Goal: Task Accomplishment & Management: Use online tool/utility

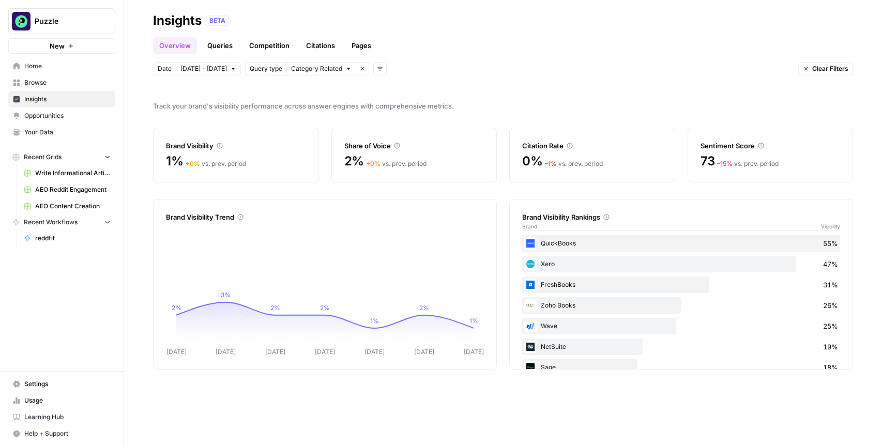
click at [69, 67] on span "Home" at bounding box center [67, 65] width 86 height 9
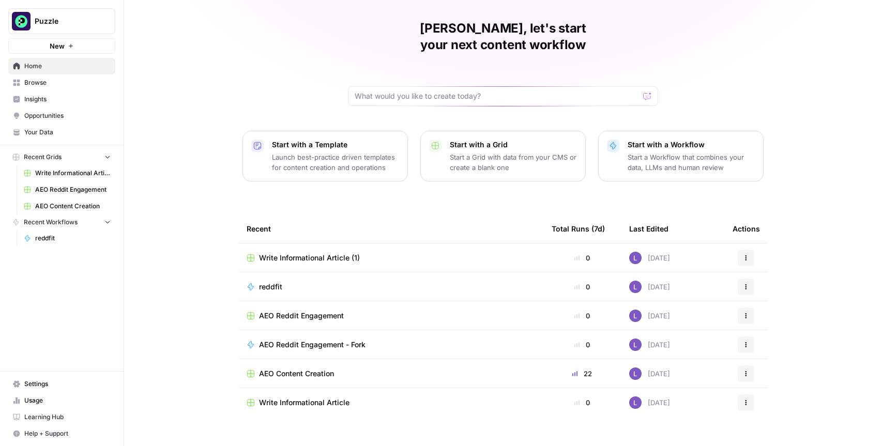
scroll to position [6, 0]
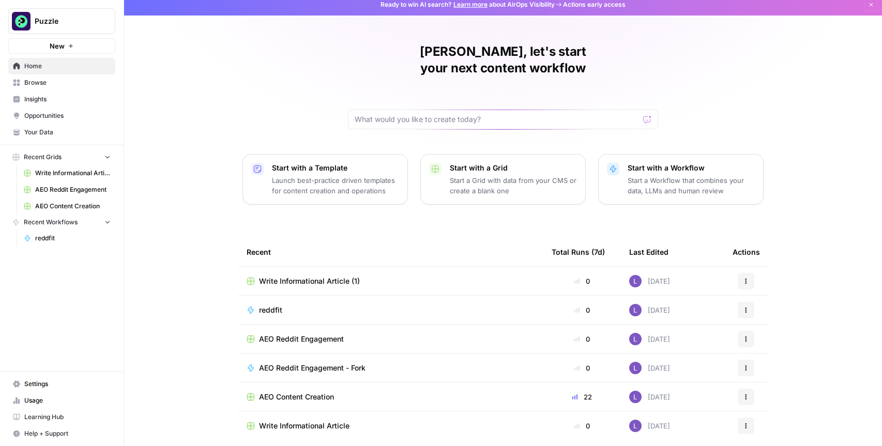
click at [45, 94] on link "Insights" at bounding box center [61, 99] width 107 height 17
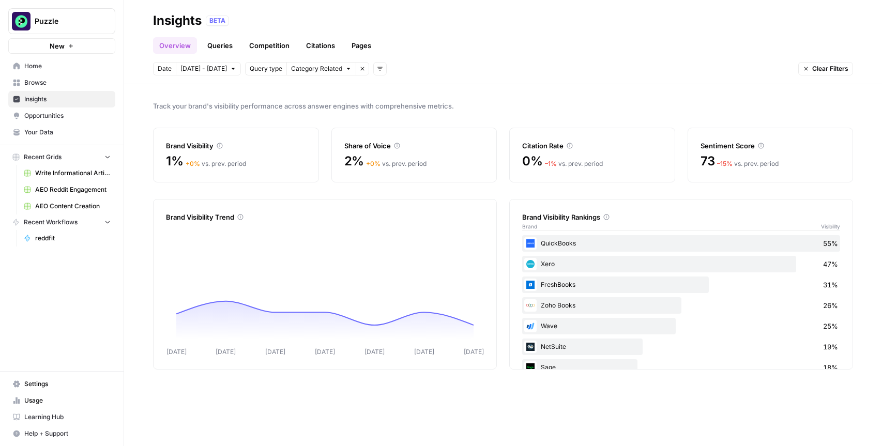
drag, startPoint x: 37, startPoint y: 83, endPoint x: 35, endPoint y: 90, distance: 7.0
click at [37, 83] on span "Browse" at bounding box center [67, 82] width 86 height 9
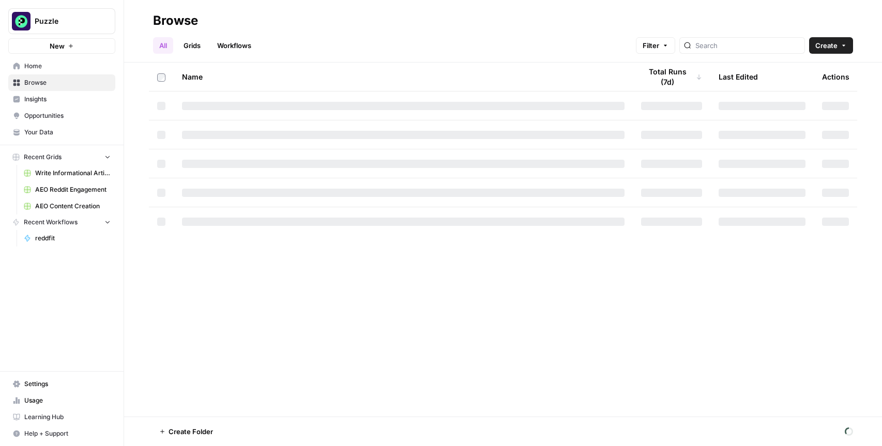
click at [38, 92] on link "Insights" at bounding box center [61, 99] width 107 height 17
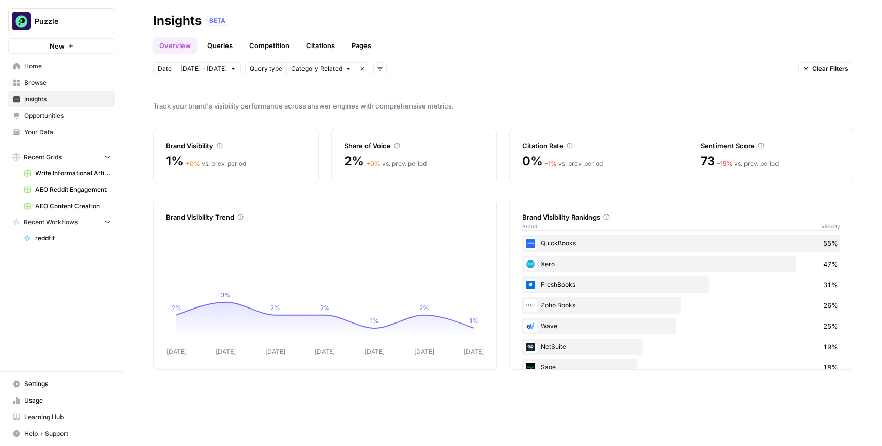
scroll to position [40, 0]
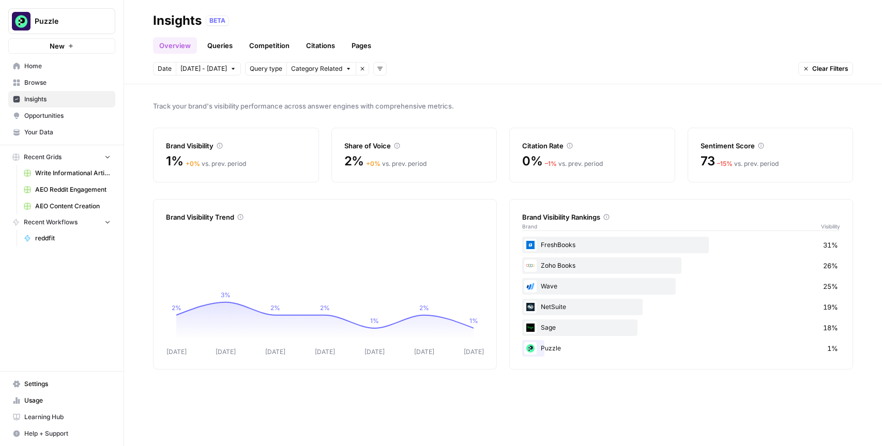
click at [203, 38] on link "Queries" at bounding box center [220, 45] width 38 height 17
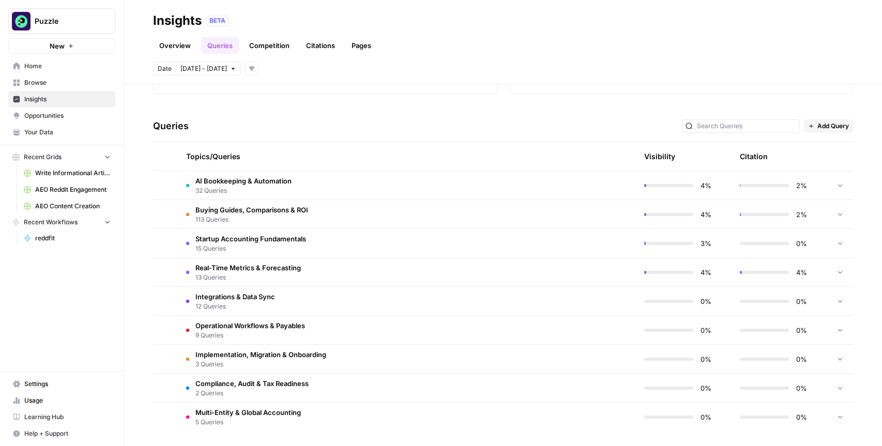
scroll to position [186, 0]
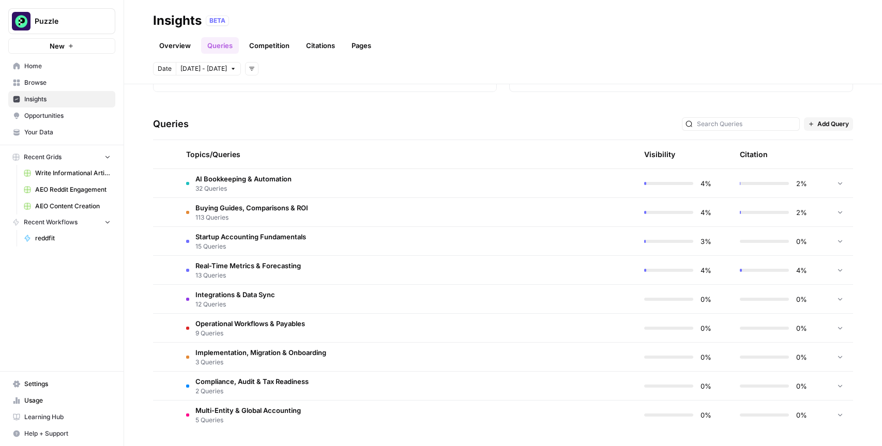
click at [294, 174] on td "AI Bookkeeping & Automation 32 Queries" at bounding box center [358, 183] width 360 height 28
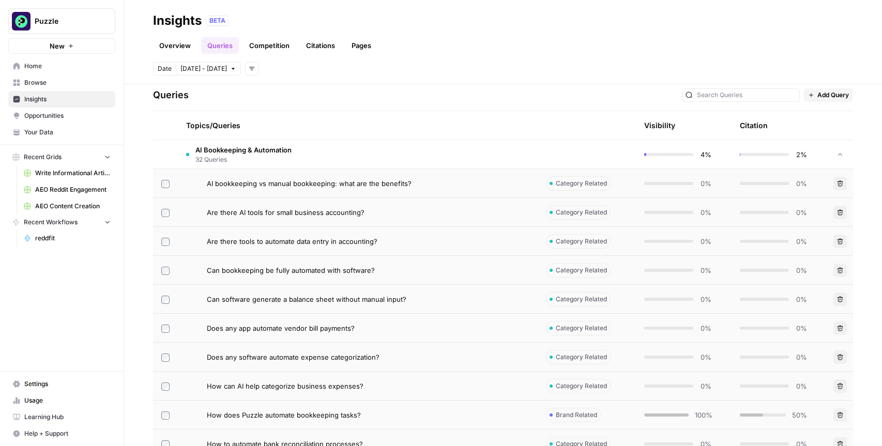
scroll to position [232, 0]
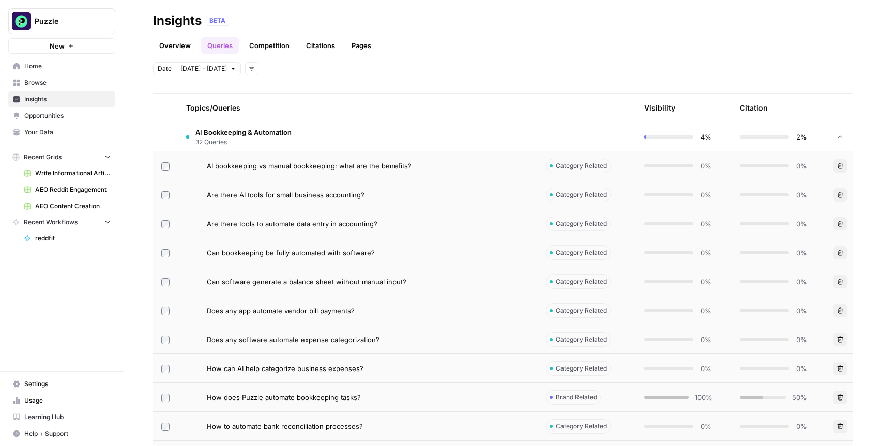
click at [447, 167] on div "AI bookkeeping vs manual bookkeeping: what are the benefits?" at bounding box center [368, 166] width 322 height 10
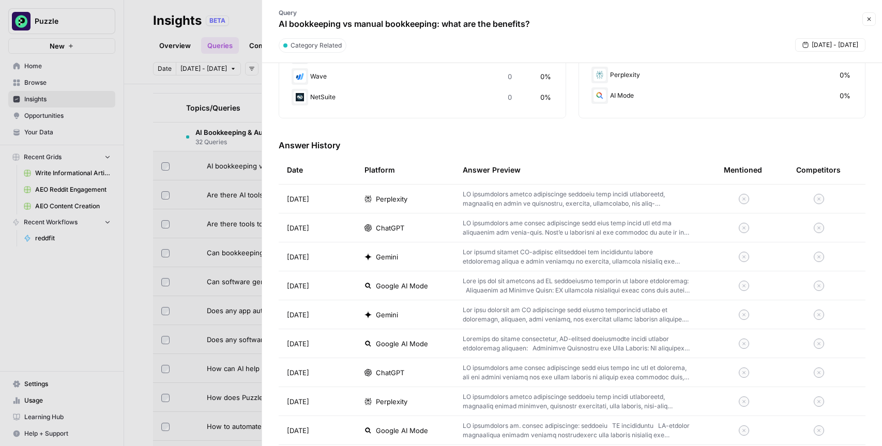
scroll to position [204, 0]
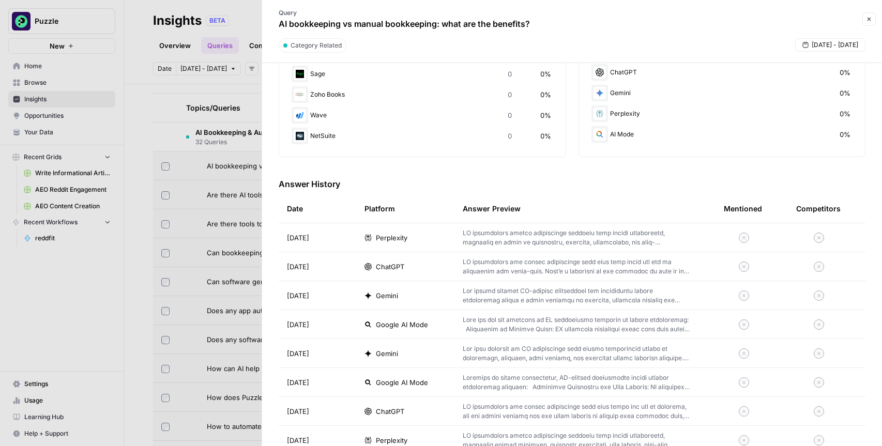
click at [550, 223] on tr "Date Platform Answer Preview Mentioned Competitors" at bounding box center [572, 208] width 587 height 29
click at [554, 229] on p at bounding box center [576, 237] width 228 height 19
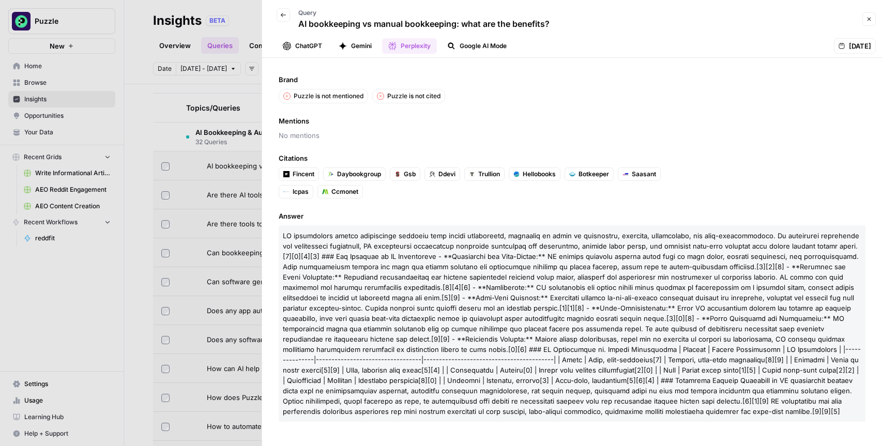
click at [301, 45] on button "ChatGPT" at bounding box center [302, 46] width 52 height 16
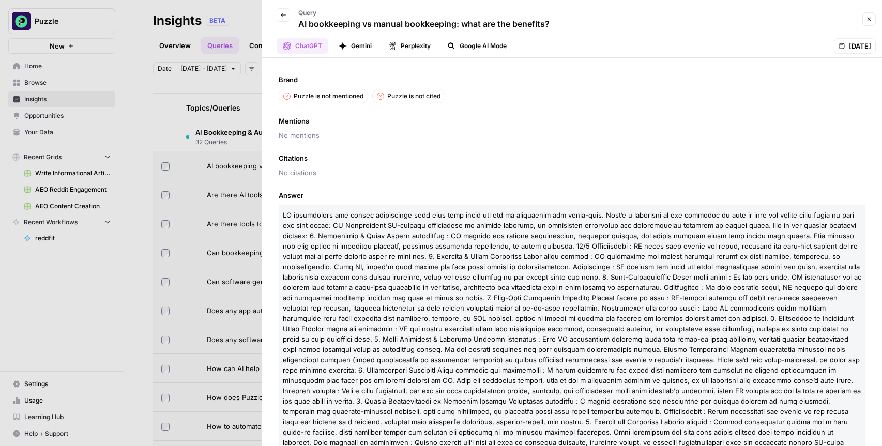
click at [347, 43] on button "Gemini" at bounding box center [354, 46] width 45 height 16
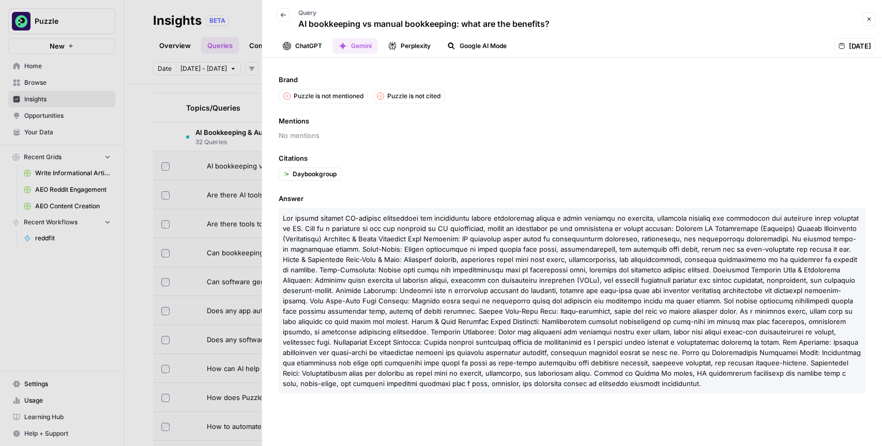
click at [280, 13] on icon "button" at bounding box center [283, 15] width 6 height 6
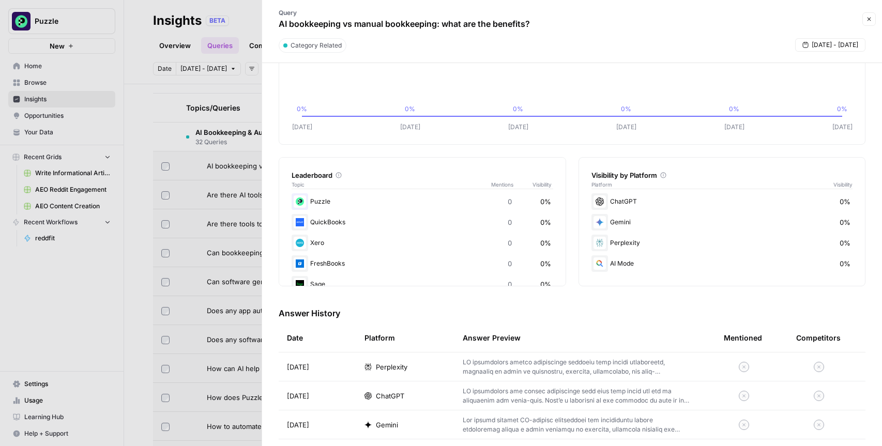
scroll to position [79, 0]
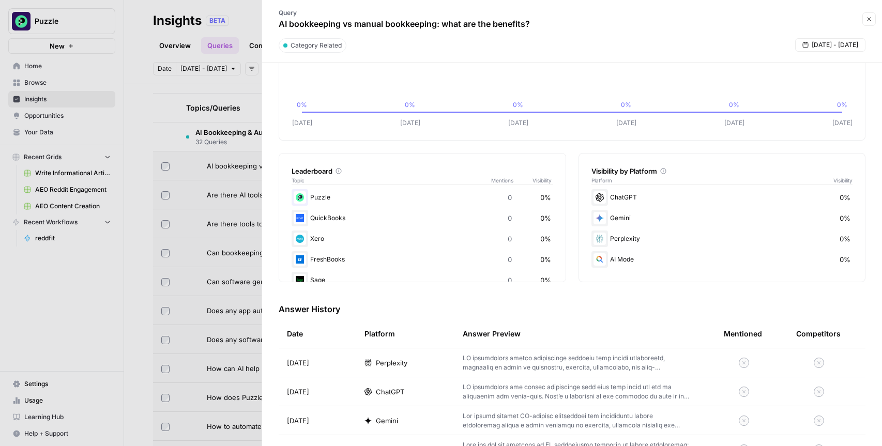
click at [168, 145] on div at bounding box center [441, 223] width 882 height 446
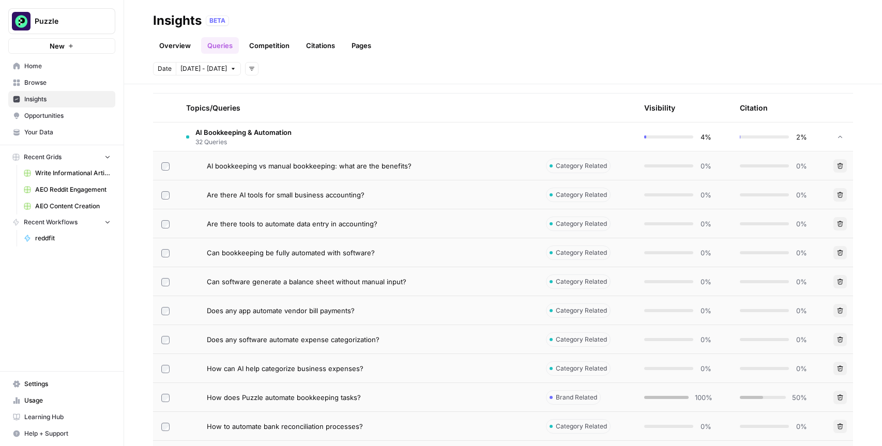
click at [323, 36] on div "Overview Queries Competition Citations Pages" at bounding box center [503, 41] width 700 height 25
click at [322, 39] on link "Citations" at bounding box center [320, 45] width 41 height 17
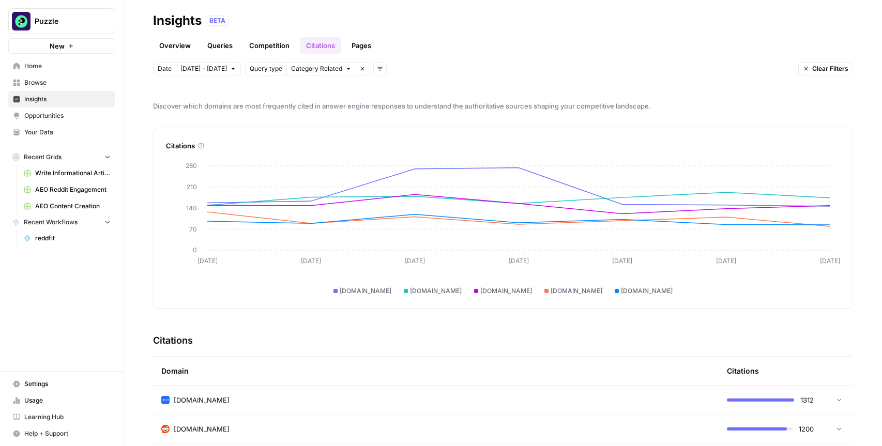
drag, startPoint x: 180, startPoint y: 107, endPoint x: 474, endPoint y: 97, distance: 294.2
click at [474, 97] on div "Discover which domains are most frequently cited in answer engine responses to …" at bounding box center [503, 265] width 758 height 362
click at [466, 90] on div "Discover which domains are most frequently cited in answer engine responses to …" at bounding box center [503, 265] width 758 height 362
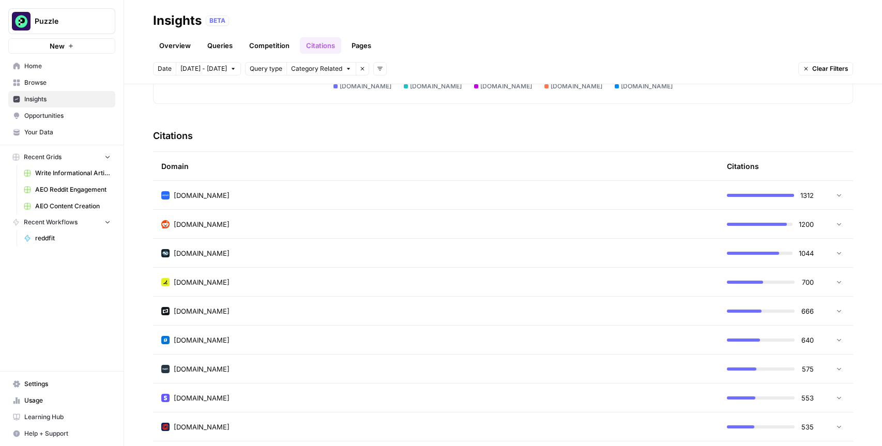
scroll to position [228, 0]
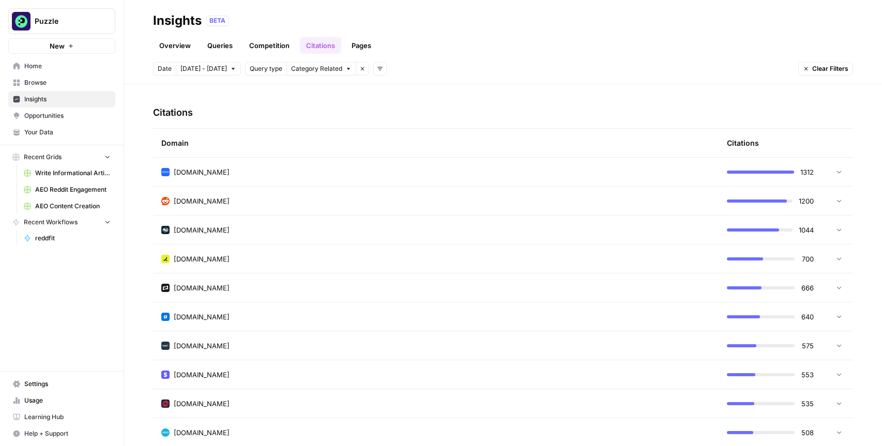
click at [217, 204] on div "[DOMAIN_NAME]" at bounding box center [435, 201] width 549 height 10
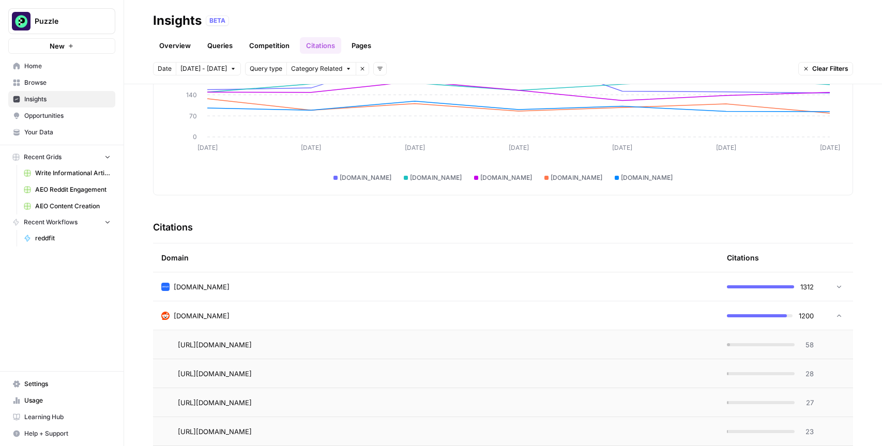
scroll to position [0, 0]
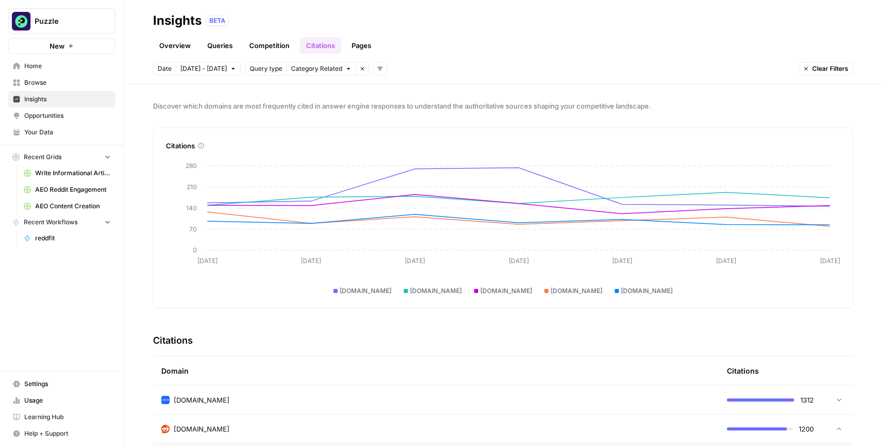
click at [351, 53] on link "Pages" at bounding box center [361, 45] width 32 height 17
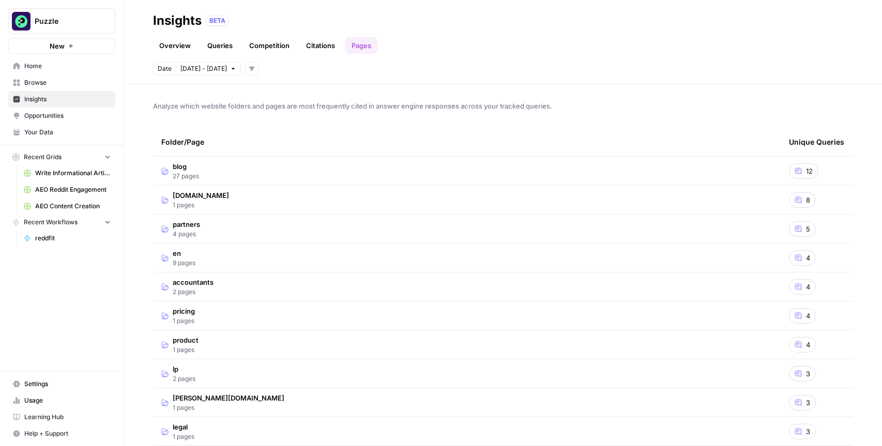
click at [171, 51] on link "Overview" at bounding box center [175, 45] width 44 height 17
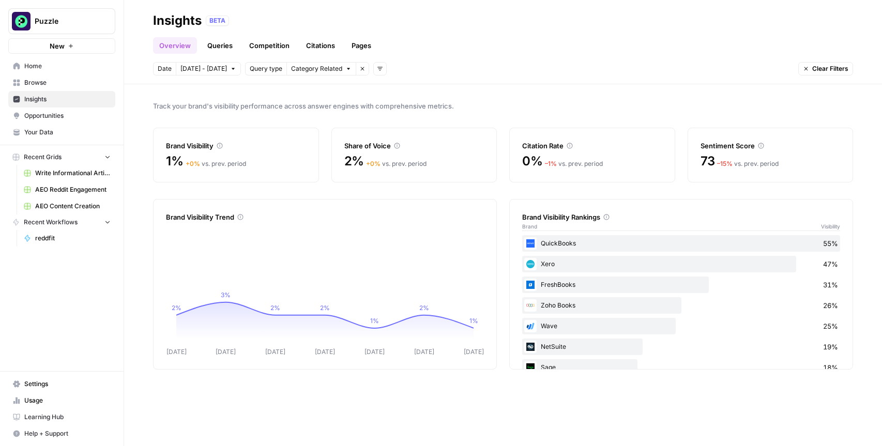
click at [34, 115] on span "Opportunities" at bounding box center [67, 115] width 86 height 9
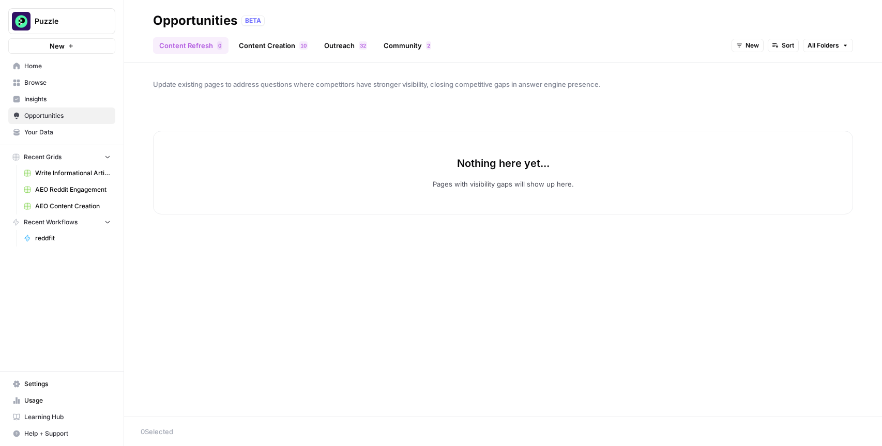
click at [285, 57] on header "Opportunities BETA Content Refresh 0 Content Creation 0 1 Outreach 2 3 Communit…" at bounding box center [503, 31] width 758 height 63
click at [281, 42] on link "Content Creation 0 1" at bounding box center [273, 45] width 81 height 17
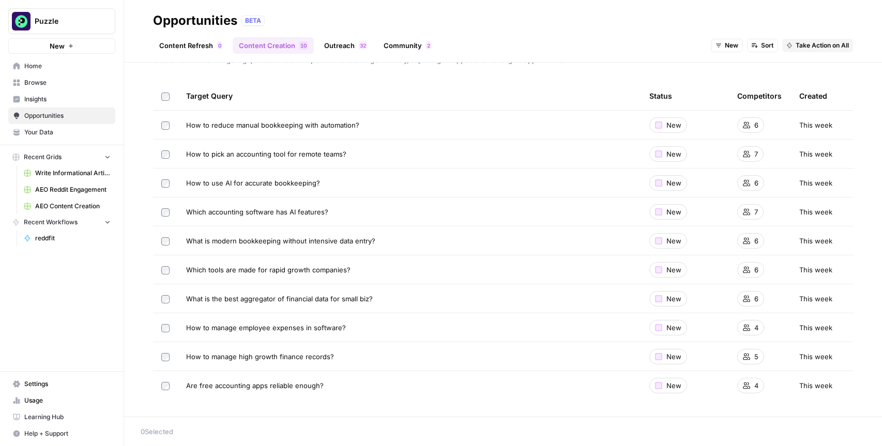
scroll to position [14, 0]
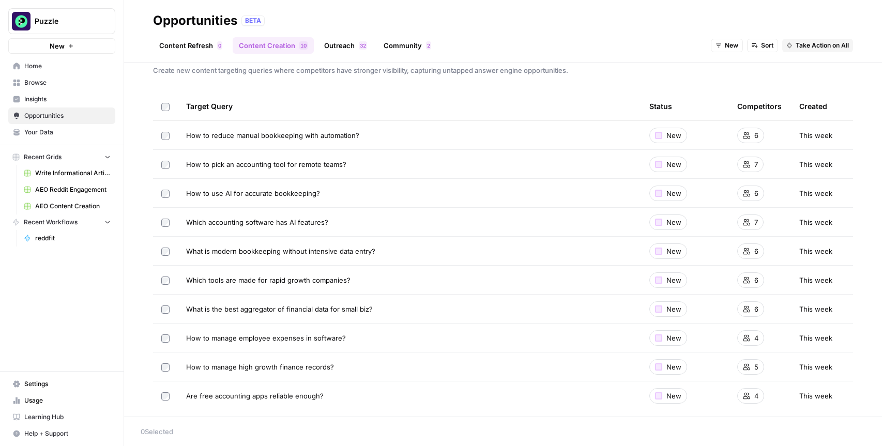
drag, startPoint x: 543, startPoint y: 131, endPoint x: 521, endPoint y: 139, distance: 23.0
click at [543, 131] on div "How to reduce manual bookkeeping with automation?" at bounding box center [409, 135] width 446 height 10
click at [323, 135] on span "How to reduce manual bookkeeping with automation?" at bounding box center [272, 135] width 173 height 10
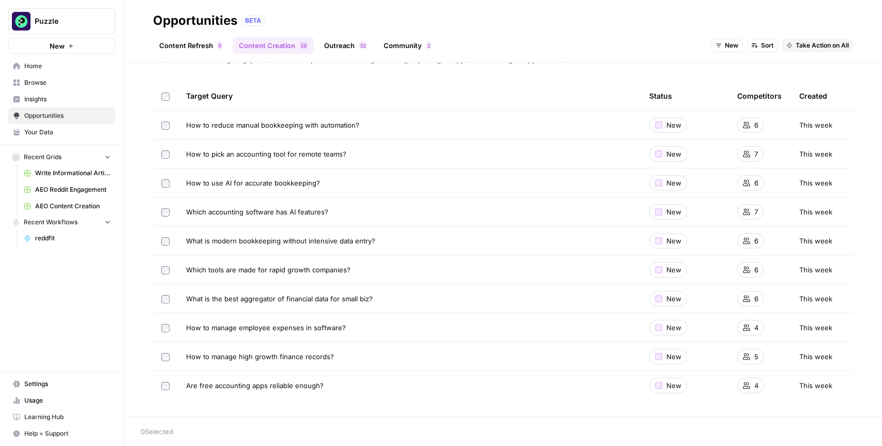
scroll to position [24, 0]
click at [345, 40] on link "Outreach 2 3" at bounding box center [345, 45] width 55 height 17
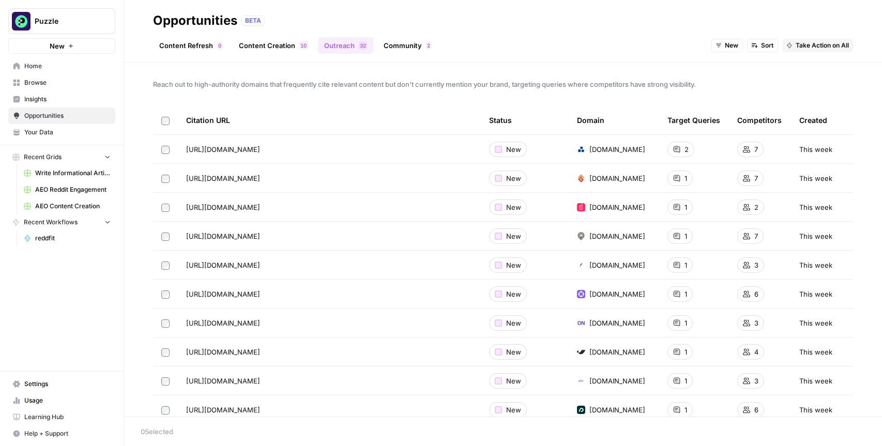
drag, startPoint x: 226, startPoint y: 118, endPoint x: 184, endPoint y: 119, distance: 42.4
click at [185, 120] on th "Citation URL" at bounding box center [329, 120] width 303 height 28
drag, startPoint x: 211, startPoint y: 149, endPoint x: 366, endPoint y: 149, distance: 155.5
click at [260, 149] on span "[URL][DOMAIN_NAME]" at bounding box center [223, 149] width 74 height 10
drag, startPoint x: 411, startPoint y: 149, endPoint x: 275, endPoint y: 151, distance: 135.9
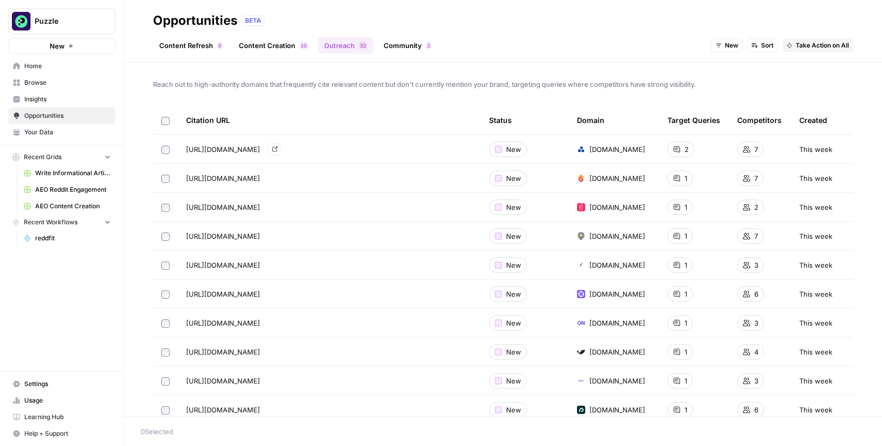
click at [260, 151] on span "[URL][DOMAIN_NAME]" at bounding box center [223, 149] width 74 height 10
click at [267, 96] on div "Reach out to high-authority domains that frequently cite relevant content but d…" at bounding box center [503, 240] width 758 height 354
click at [410, 42] on link "Community 2" at bounding box center [407, 45] width 60 height 17
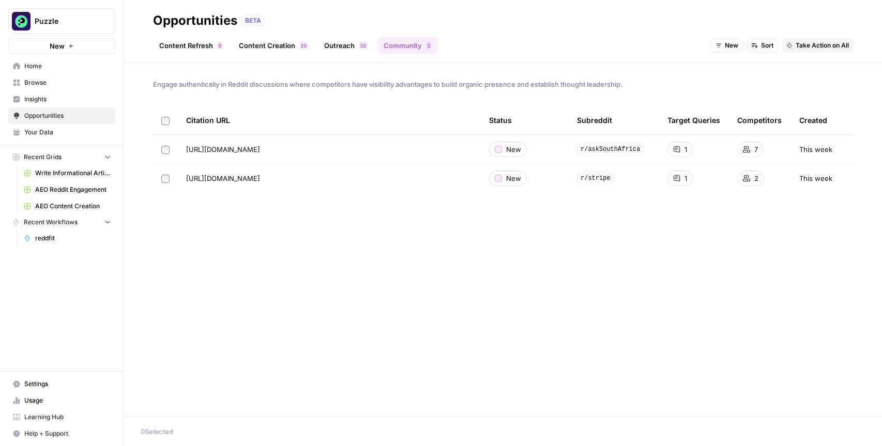
drag, startPoint x: 800, startPoint y: 147, endPoint x: 855, endPoint y: 152, distance: 54.5
click at [855, 152] on div "Engage authentically in Reddit discussions where competitors have visibility ad…" at bounding box center [503, 240] width 758 height 354
drag, startPoint x: 808, startPoint y: 177, endPoint x: 835, endPoint y: 178, distance: 26.9
click at [835, 178] on div "This week" at bounding box center [821, 178] width 45 height 10
click at [260, 179] on span "[URL][DOMAIN_NAME]" at bounding box center [223, 178] width 74 height 10
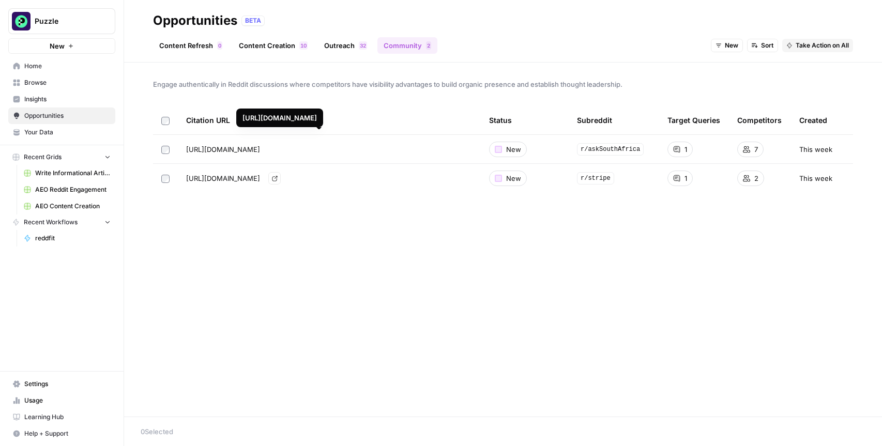
click at [277, 178] on icon "Go to page https://www.reddit.com/r/stripe/comments/1inmcbt/best_accounting_sof…" at bounding box center [275, 179] width 6 height 6
drag, startPoint x: 831, startPoint y: 117, endPoint x: 769, endPoint y: 118, distance: 62.0
click at [769, 118] on tr "Citation URL Status Subreddit Target Queries Competitors Created" at bounding box center [503, 120] width 700 height 29
click at [580, 251] on div "Engage authentically in Reddit discussions where competitors have visibility ad…" at bounding box center [503, 240] width 758 height 354
click at [59, 174] on span "Write Informational Article (1)" at bounding box center [72, 172] width 75 height 9
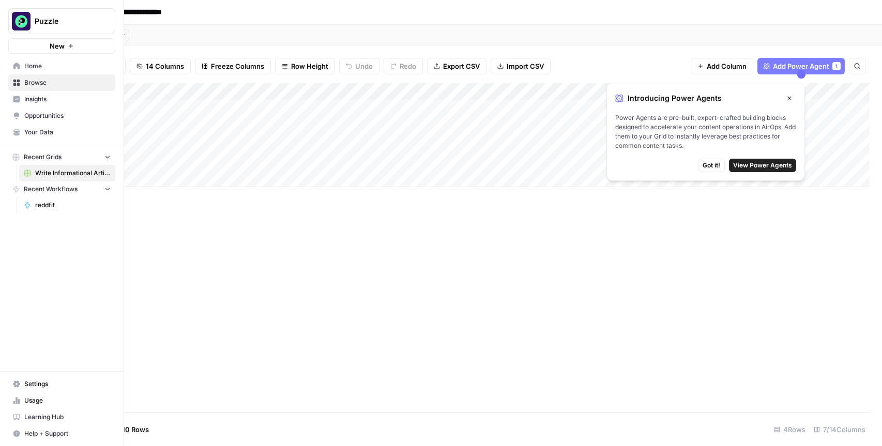
click at [23, 117] on link "Opportunities" at bounding box center [61, 115] width 107 height 17
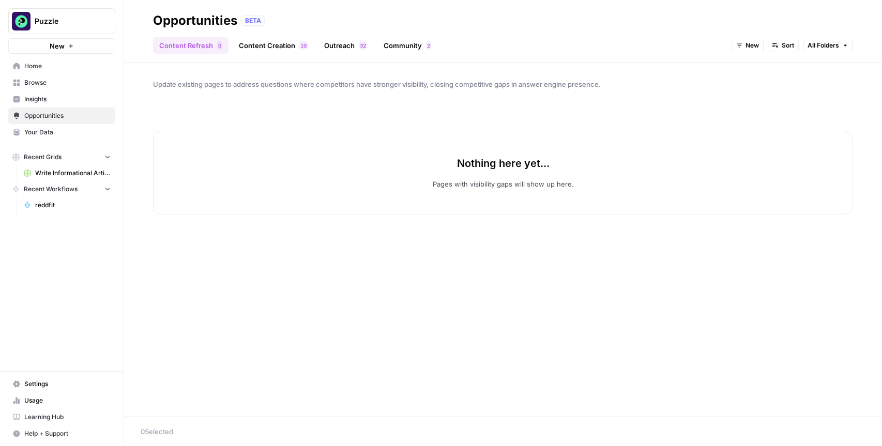
click at [397, 41] on link "Community 2" at bounding box center [407, 45] width 60 height 17
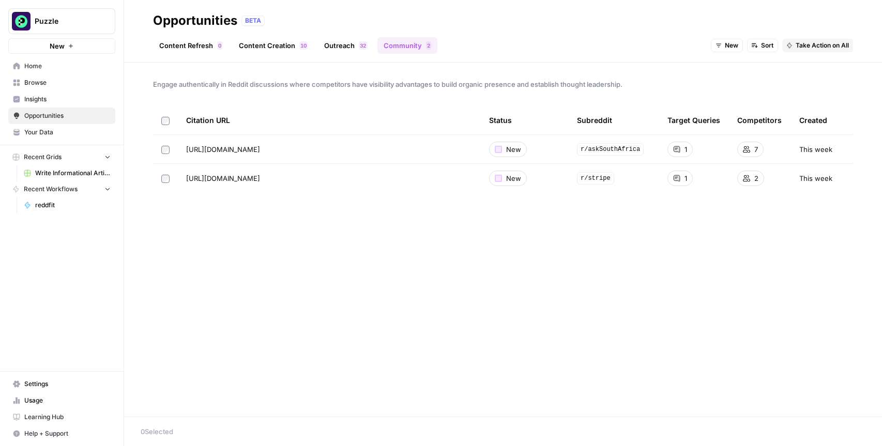
click at [111, 156] on button "Recent Grids" at bounding box center [61, 157] width 107 height 16
click at [105, 155] on icon "button" at bounding box center [107, 156] width 7 height 7
click at [42, 62] on span "Home" at bounding box center [67, 65] width 86 height 9
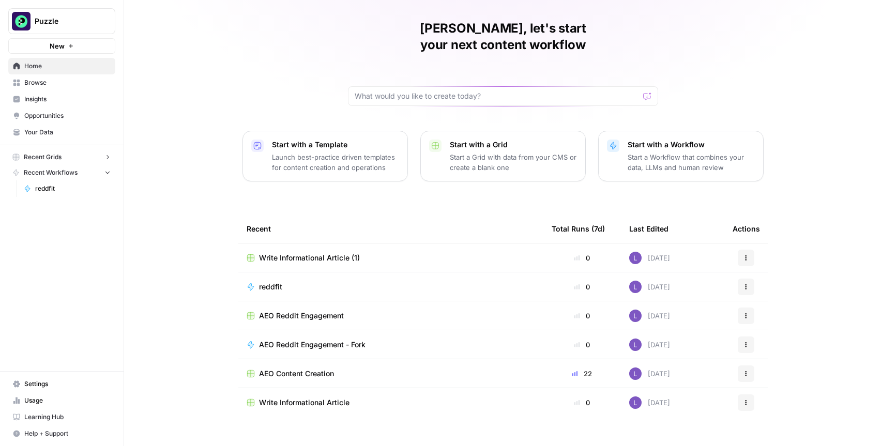
scroll to position [28, 0]
click at [38, 148] on div "Recent Grids Write Informational Article (1) Recent Workflows reddfit" at bounding box center [62, 173] width 124 height 56
click at [63, 168] on span "Recent Workflows" at bounding box center [51, 172] width 54 height 9
click at [60, 159] on span "Recent Grids" at bounding box center [43, 156] width 38 height 9
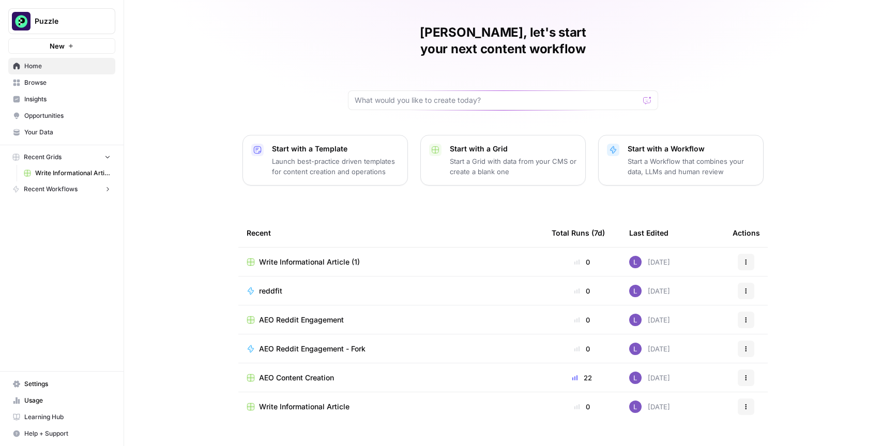
click at [477, 363] on td "AEO Content Creation" at bounding box center [390, 377] width 305 height 28
click at [325, 373] on span "AEO Content Creation" at bounding box center [296, 378] width 75 height 10
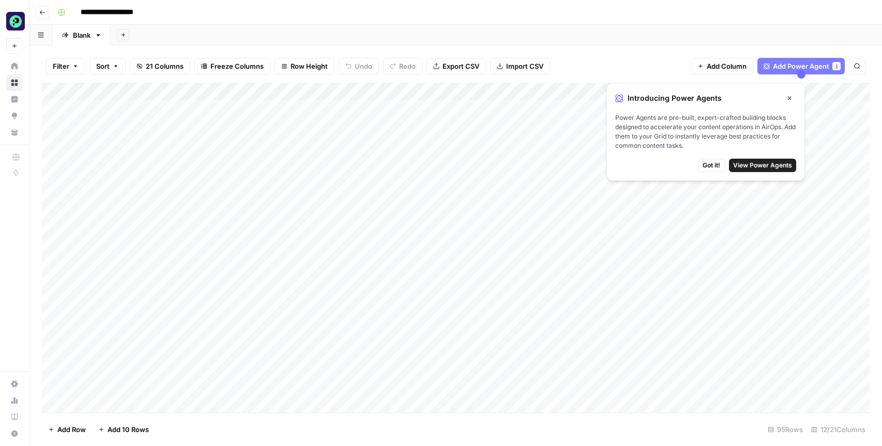
click at [792, 98] on span "Close" at bounding box center [792, 98] width 1 height 1
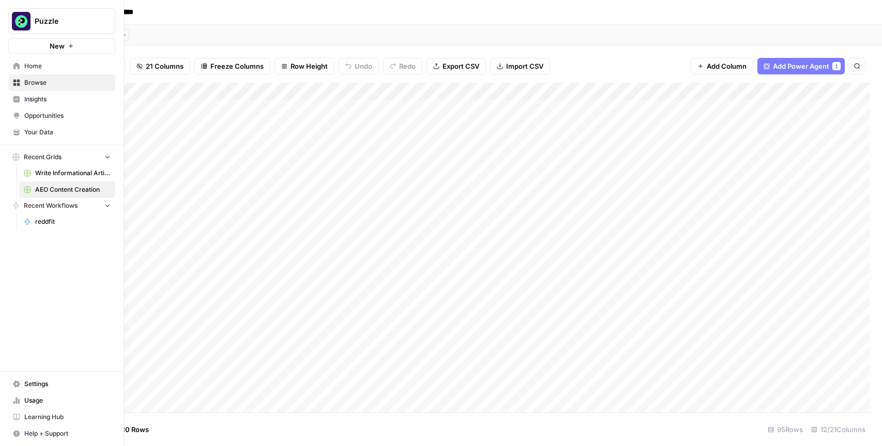
click at [49, 101] on span "Insights" at bounding box center [67, 99] width 86 height 9
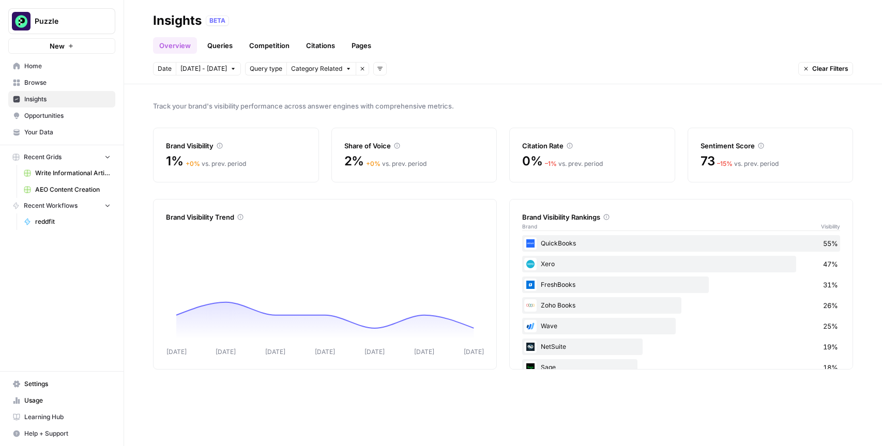
click at [220, 45] on link "Queries" at bounding box center [220, 45] width 38 height 17
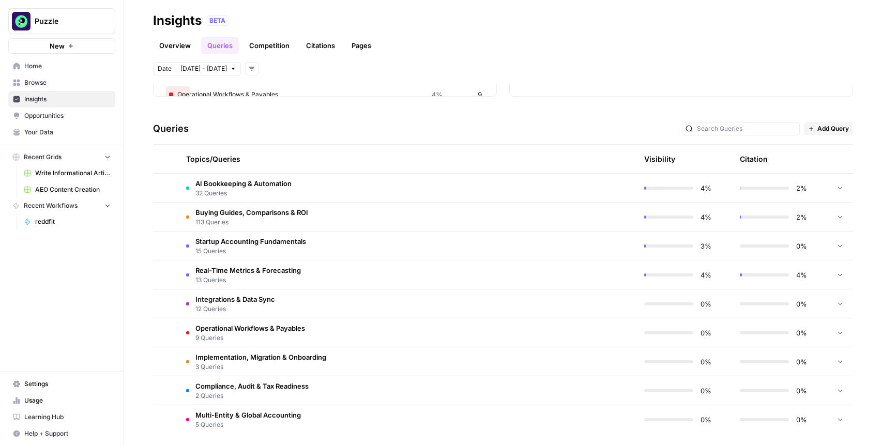
scroll to position [181, 0]
click at [64, 188] on span "AEO Content Creation" at bounding box center [72, 189] width 75 height 9
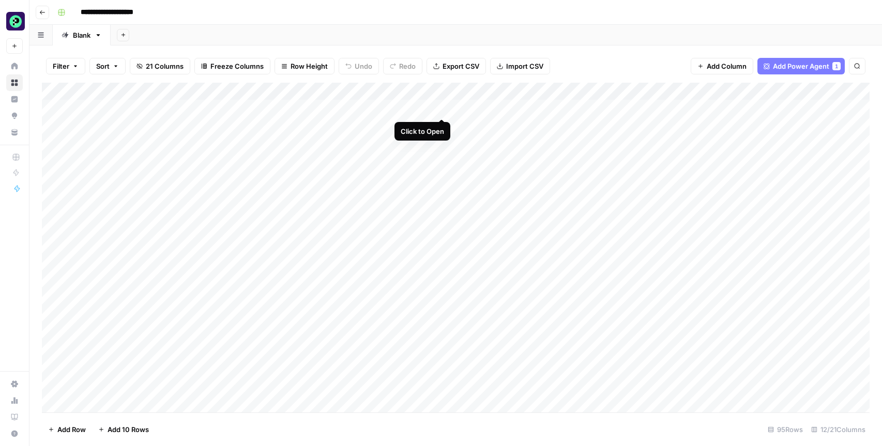
click at [443, 107] on div "Add Column" at bounding box center [455, 248] width 827 height 330
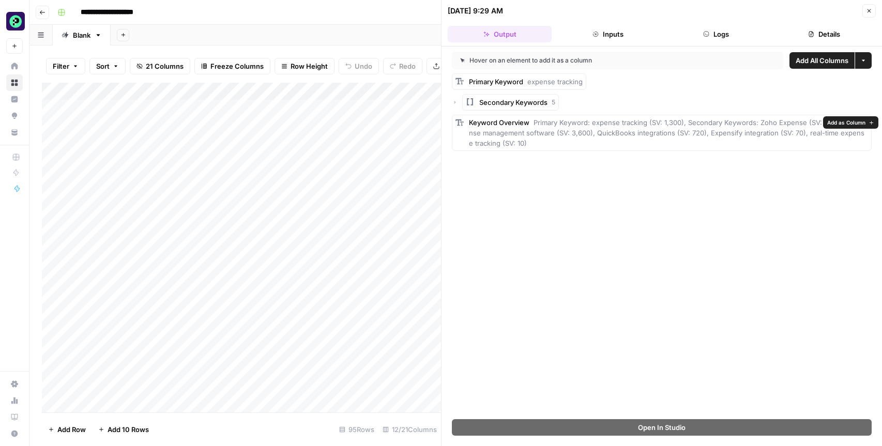
drag, startPoint x: 596, startPoint y: 121, endPoint x: 738, endPoint y: 128, distance: 142.3
click at [738, 128] on span "Primary Keyword: expense tracking (SV: 1,300), Secondary Keywords: Zoho Expense…" at bounding box center [667, 132] width 396 height 29
click at [793, 121] on span "Primary Keyword: expense tracking (SV: 1,300), Secondary Keywords: Zoho Expense…" at bounding box center [667, 132] width 396 height 29
click at [518, 130] on span "Primary Keyword: expense tracking (SV: 1,300), Secondary Keywords: Zoho Expense…" at bounding box center [667, 132] width 396 height 29
click at [597, 132] on span "Primary Keyword: expense tracking (SV: 1,300), Secondary Keywords: Zoho Expense…" at bounding box center [667, 132] width 396 height 29
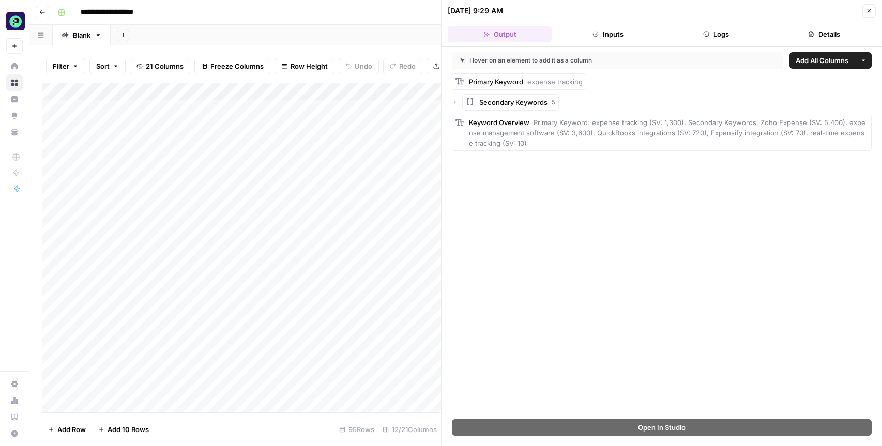
click at [639, 135] on span "Primary Keyword: expense tracking (SV: 1,300), Secondary Keywords: Zoho Expense…" at bounding box center [667, 132] width 396 height 29
click at [699, 134] on span "Primary Keyword: expense tracking (SV: 1,300), Secondary Keywords: Zoho Expense…" at bounding box center [667, 132] width 396 height 29
click at [382, 20] on div "**********" at bounding box center [462, 12] width 818 height 17
click at [455, 102] on icon "button" at bounding box center [455, 102] width 2 height 3
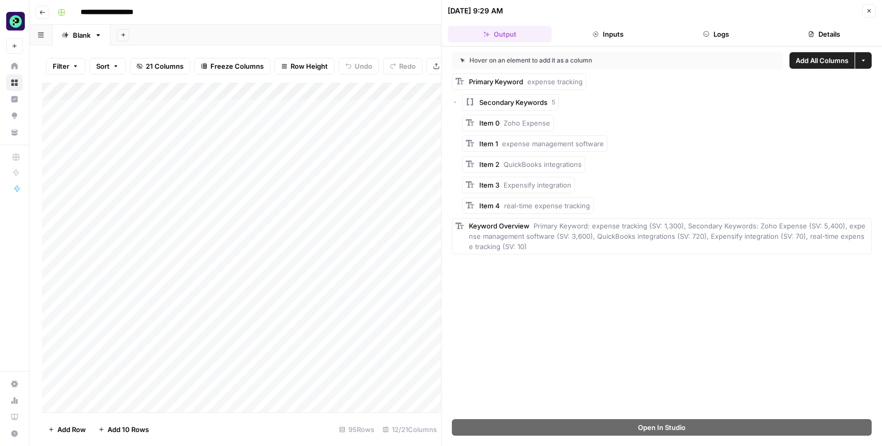
click at [455, 102] on icon "button" at bounding box center [454, 103] width 3 height 2
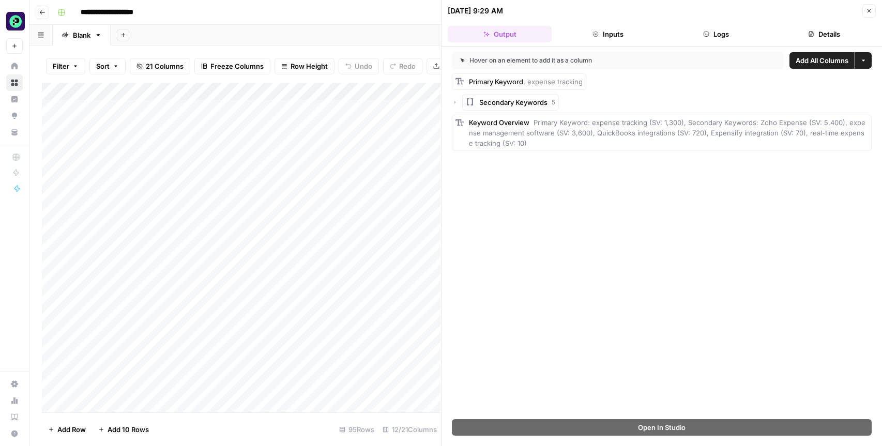
click at [864, 8] on button "Close" at bounding box center [868, 10] width 13 height 13
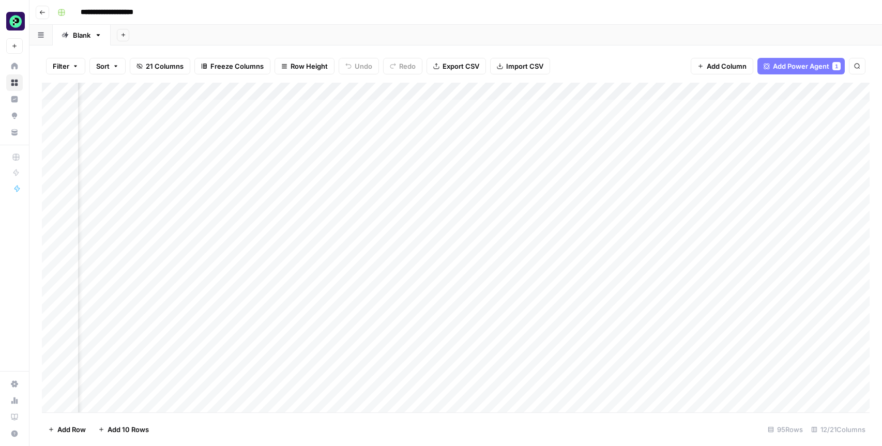
scroll to position [0, 318]
click at [346, 90] on div "Add Column" at bounding box center [455, 248] width 827 height 330
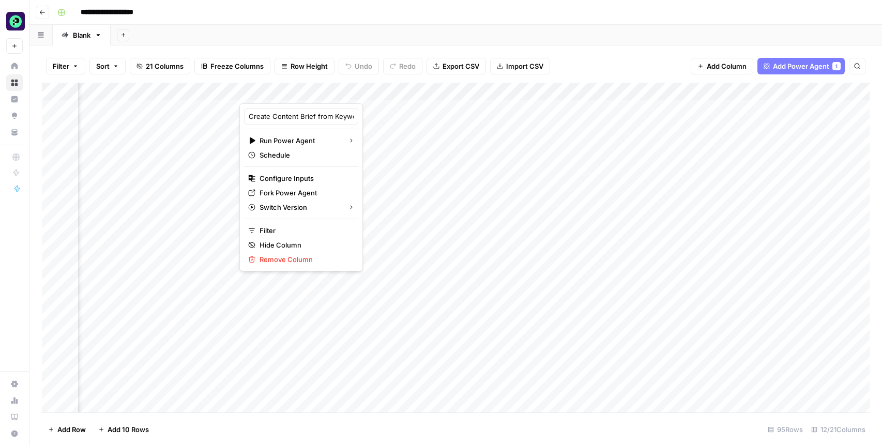
click at [420, 43] on div "Add Sheet" at bounding box center [496, 35] width 771 height 21
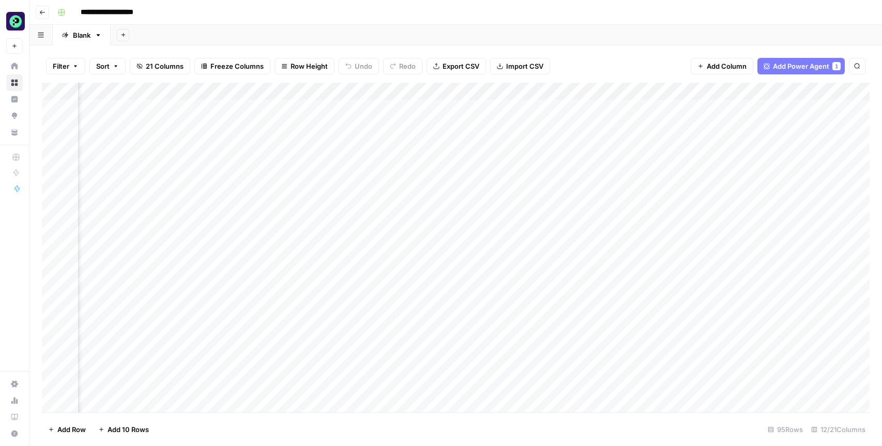
click at [343, 92] on div "Add Column" at bounding box center [455, 248] width 827 height 330
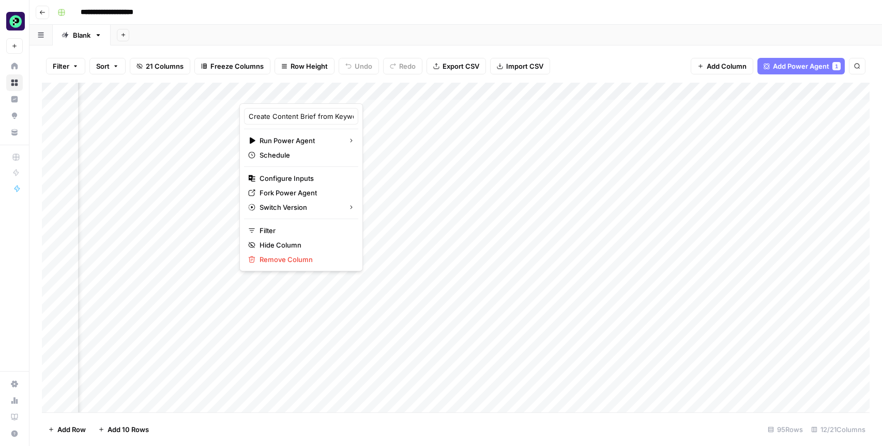
drag, startPoint x: 442, startPoint y: 14, endPoint x: 418, endPoint y: 36, distance: 32.6
click at [442, 16] on div "**********" at bounding box center [462, 12] width 818 height 17
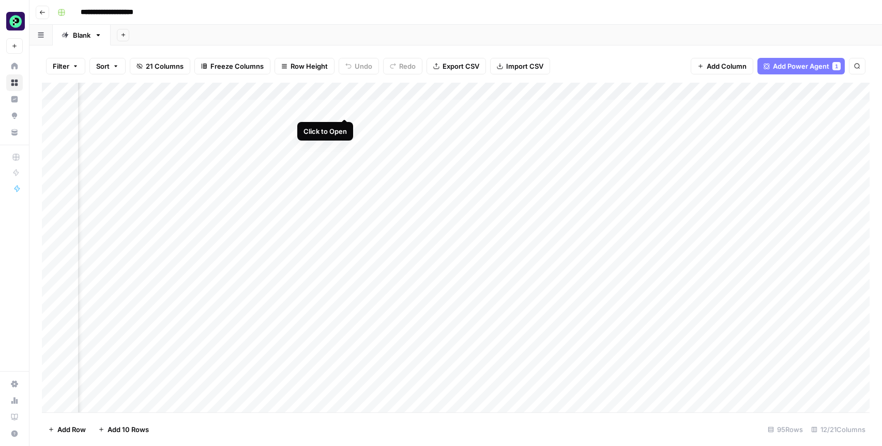
click at [344, 107] on div "Add Column" at bounding box center [455, 248] width 827 height 330
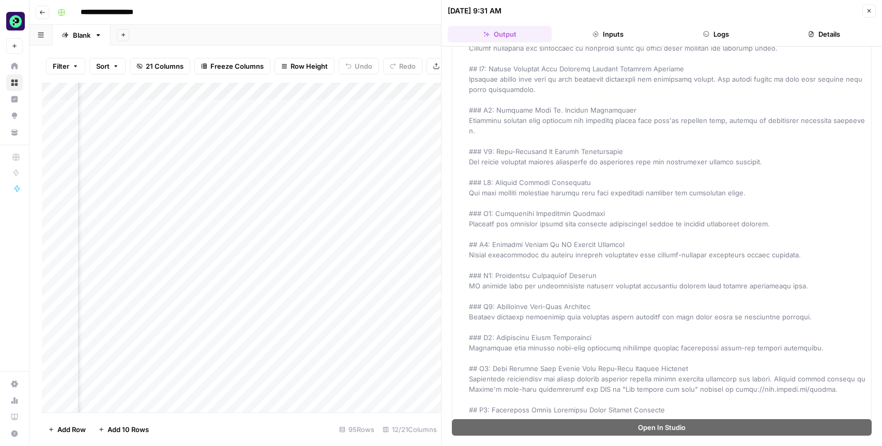
scroll to position [0, 605]
click at [277, 109] on div "Add Column" at bounding box center [241, 248] width 399 height 330
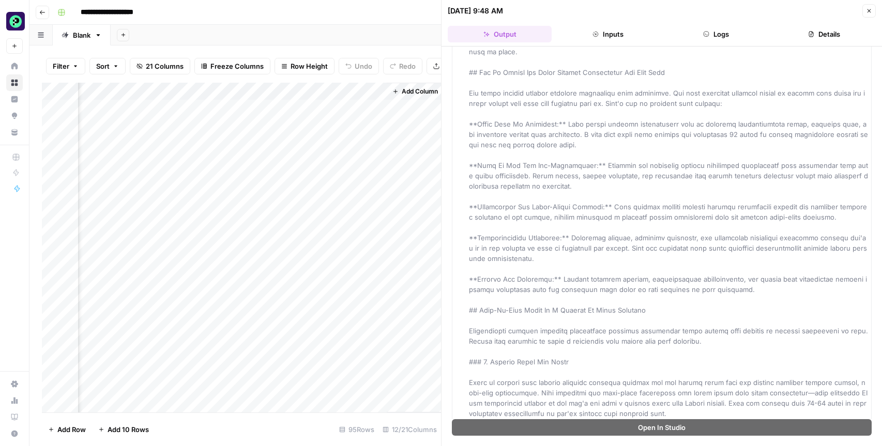
scroll to position [0, 1105]
click at [282, 106] on div "Add Column" at bounding box center [241, 248] width 399 height 330
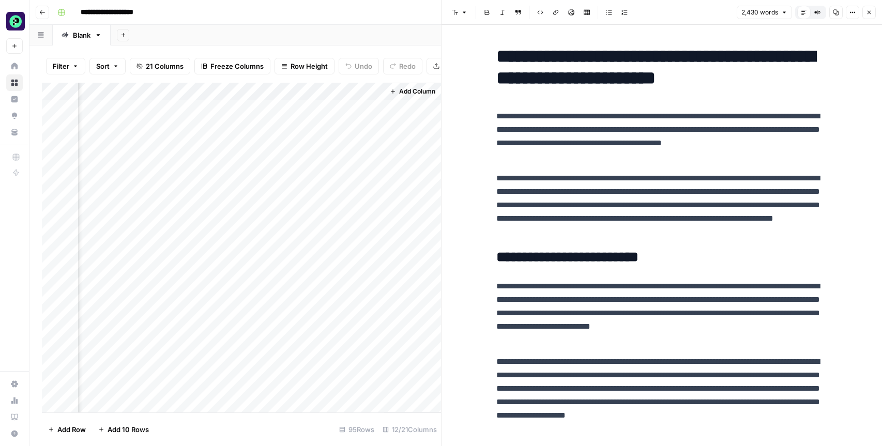
click at [276, 161] on div "Add Column" at bounding box center [241, 248] width 399 height 330
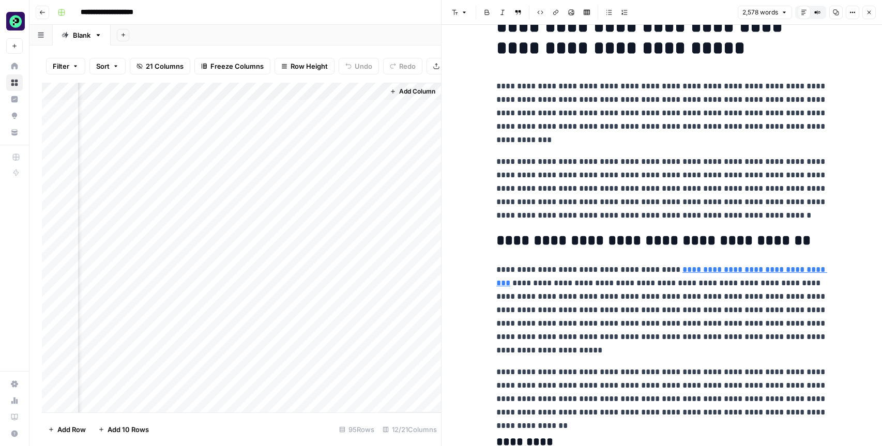
scroll to position [32, 0]
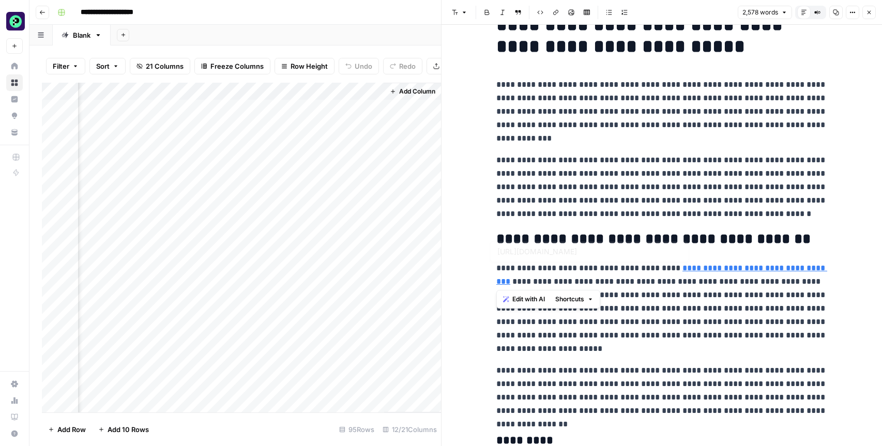
drag, startPoint x: 541, startPoint y: 279, endPoint x: 525, endPoint y: 274, distance: 16.2
click at [496, 269] on p "**********" at bounding box center [661, 308] width 331 height 94
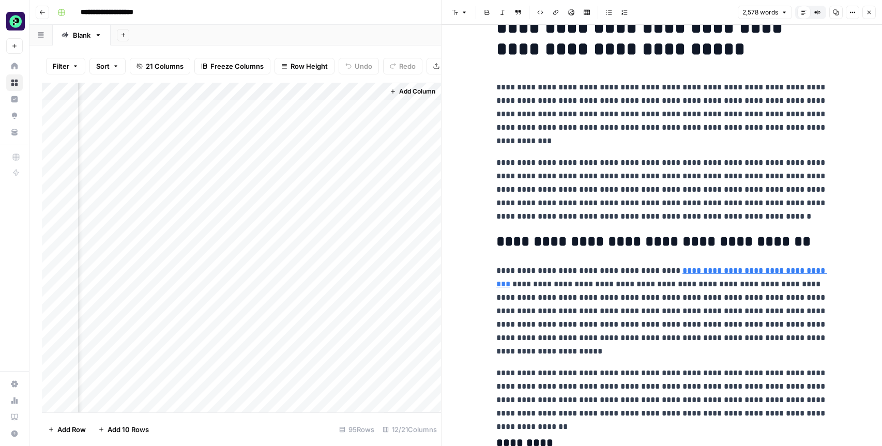
drag, startPoint x: 661, startPoint y: 325, endPoint x: 568, endPoint y: 310, distance: 94.2
click at [661, 325] on p "**********" at bounding box center [661, 311] width 331 height 94
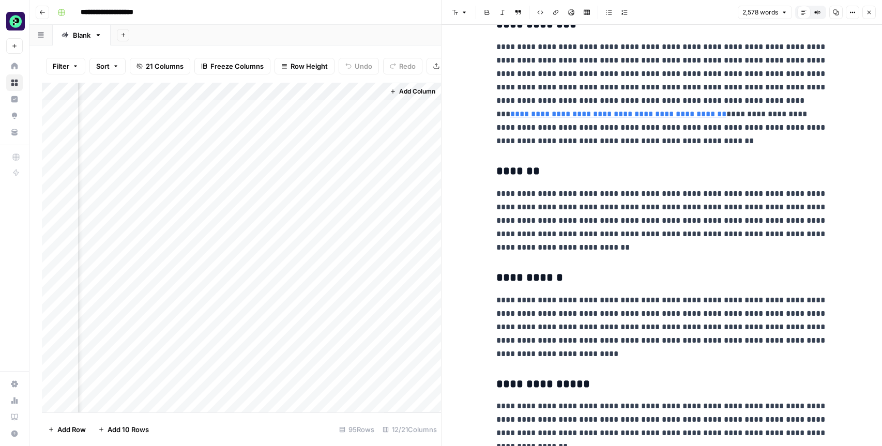
scroll to position [734, 0]
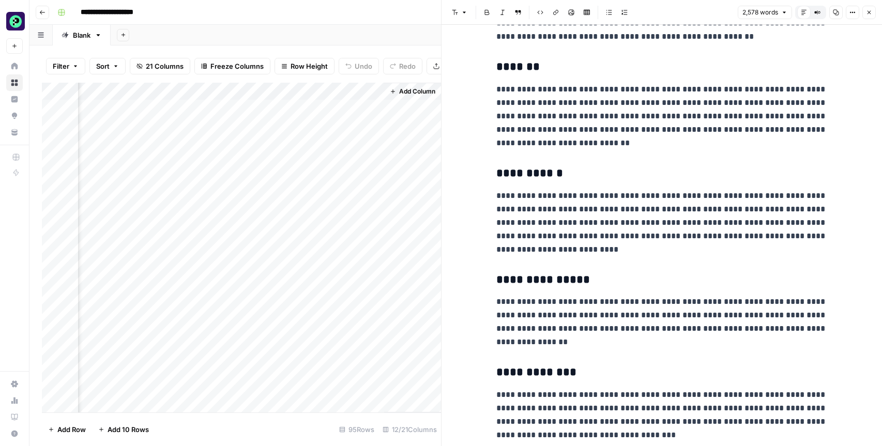
click at [868, 11] on icon "button" at bounding box center [869, 12] width 6 height 6
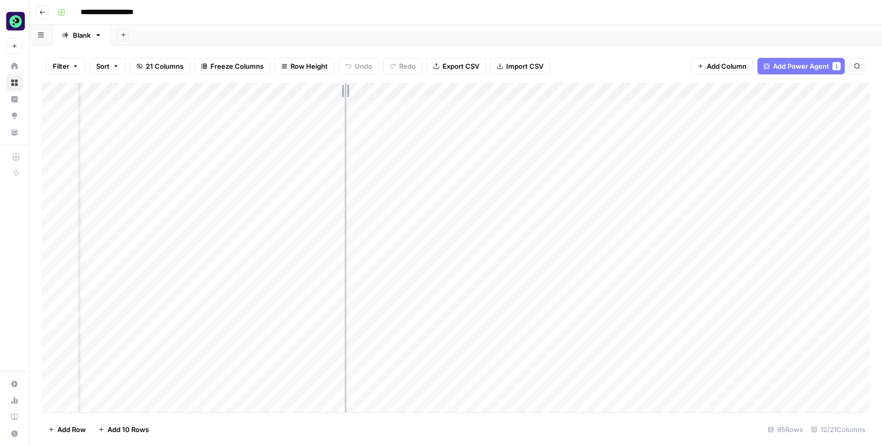
scroll to position [1, 237]
drag, startPoint x: 321, startPoint y: 92, endPoint x: 368, endPoint y: 89, distance: 46.6
click at [368, 89] on div "Add Column" at bounding box center [455, 248] width 827 height 330
click at [202, 227] on div "Add Column" at bounding box center [455, 248] width 827 height 330
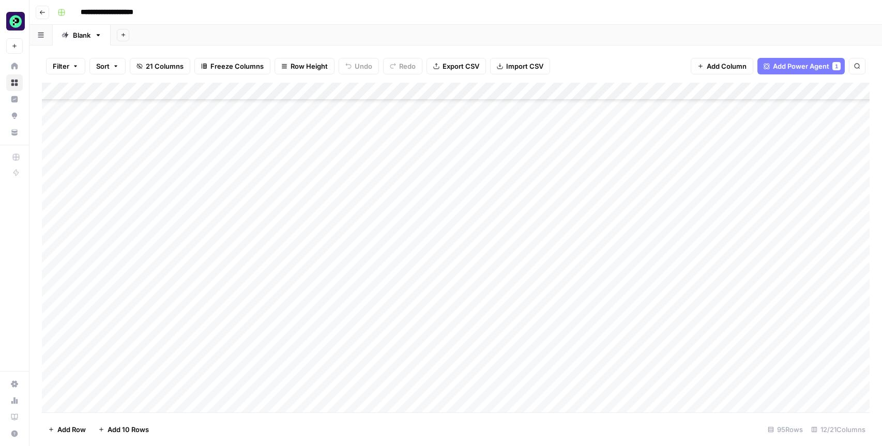
scroll to position [1374, 0]
click at [123, 405] on div "Add Column" at bounding box center [455, 248] width 827 height 330
click at [167, 389] on textarea "**********" at bounding box center [212, 387] width 268 height 14
type textarea "**********"
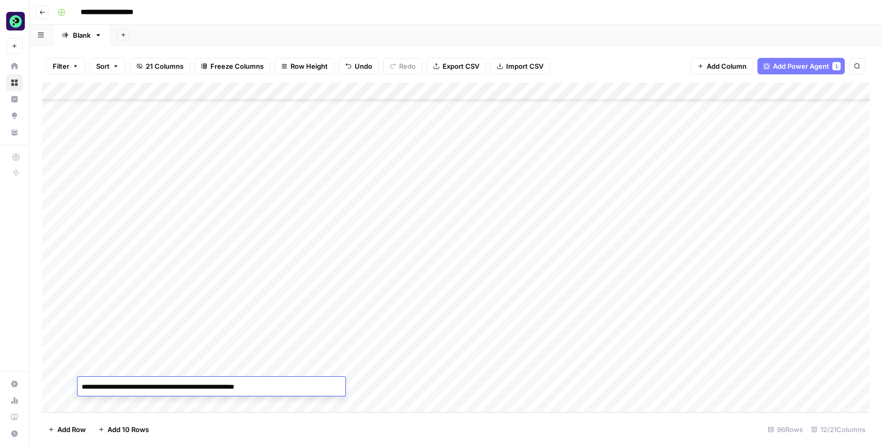
click at [402, 387] on div "Add Column" at bounding box center [455, 248] width 827 height 330
click at [194, 92] on div "Add Column" at bounding box center [455, 248] width 827 height 330
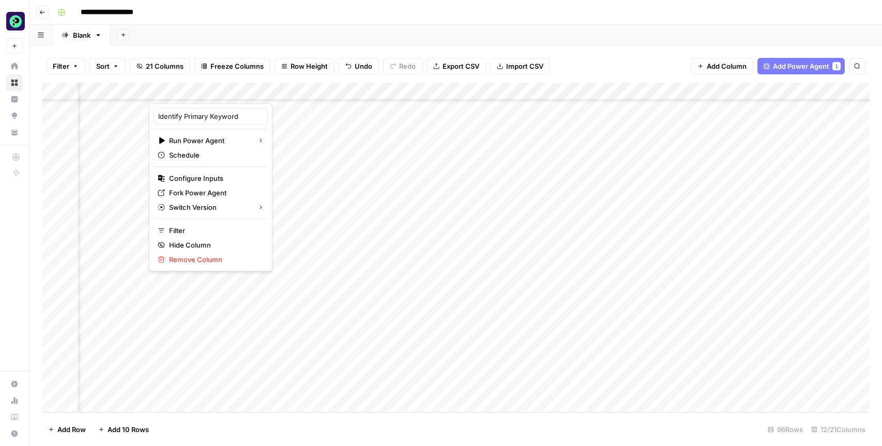
click at [245, 89] on div at bounding box center [209, 93] width 121 height 21
click at [229, 93] on div at bounding box center [209, 93] width 121 height 21
click at [193, 176] on span "Configure Inputs" at bounding box center [214, 178] width 90 height 10
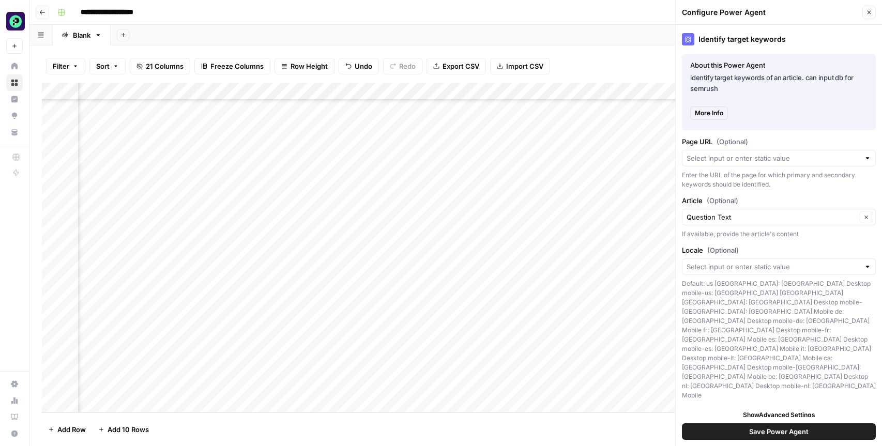
click at [869, 11] on icon "button" at bounding box center [869, 12] width 6 height 6
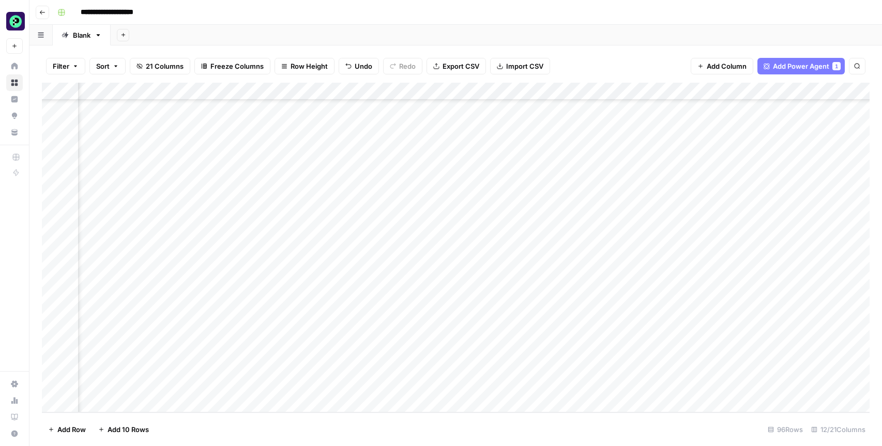
click at [248, 91] on div "Add Column" at bounding box center [455, 248] width 827 height 330
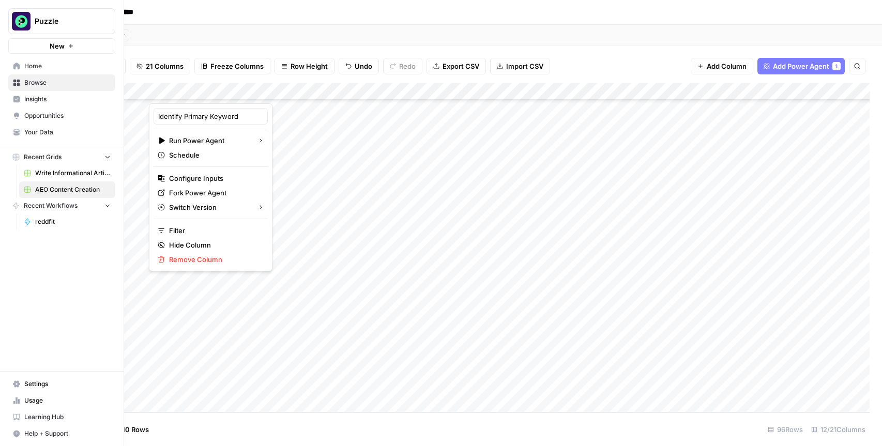
click at [58, 71] on link "Home" at bounding box center [61, 66] width 107 height 17
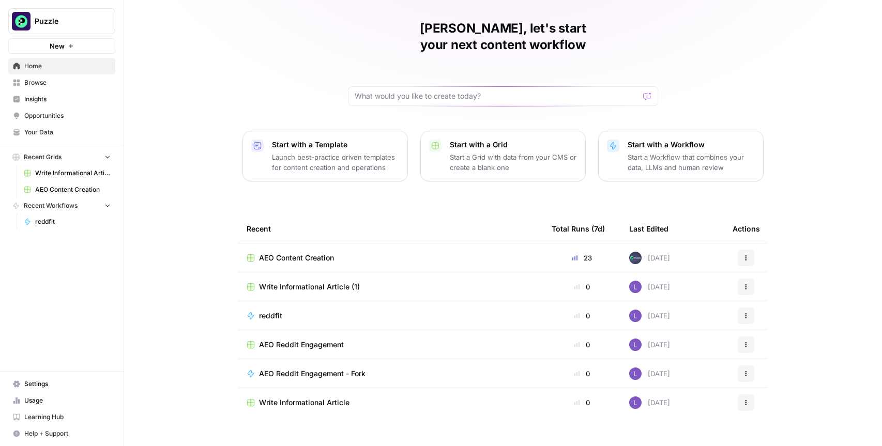
scroll to position [26, 0]
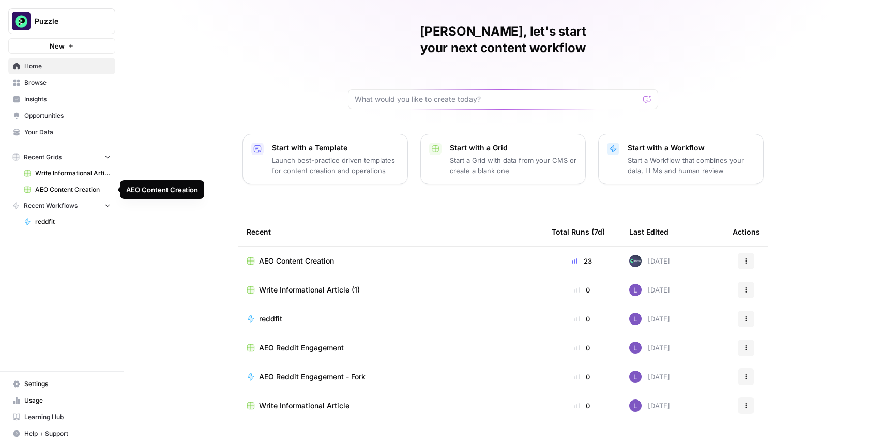
click at [51, 191] on span "AEO Content Creation" at bounding box center [72, 189] width 75 height 9
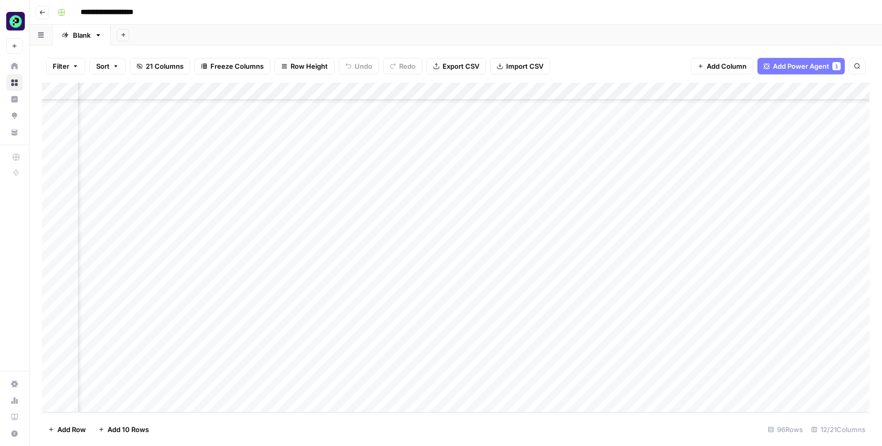
scroll to position [1391, 301]
click at [367, 387] on div "Add Column" at bounding box center [455, 248] width 827 height 330
click at [348, 90] on div "Add Column" at bounding box center [455, 248] width 827 height 330
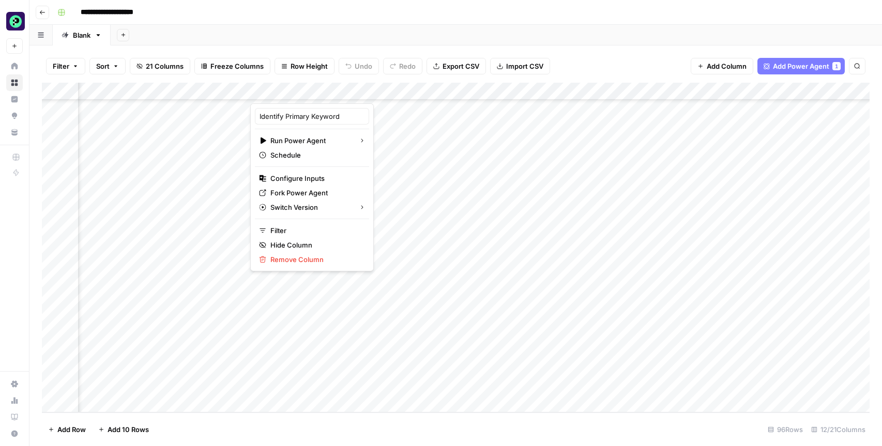
click at [617, 92] on div "Add Column" at bounding box center [455, 248] width 827 height 330
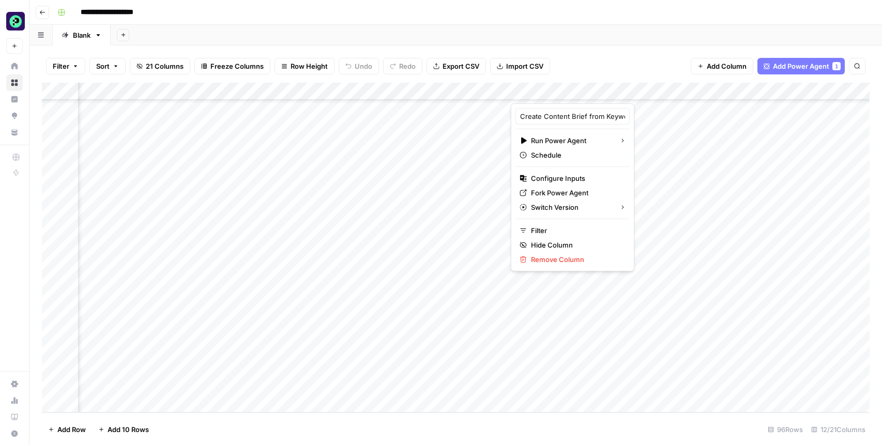
click at [618, 56] on div "Filter Sort 21 Columns Freeze Columns Row Height Undo Redo Export CSV Import CS…" at bounding box center [455, 66] width 827 height 33
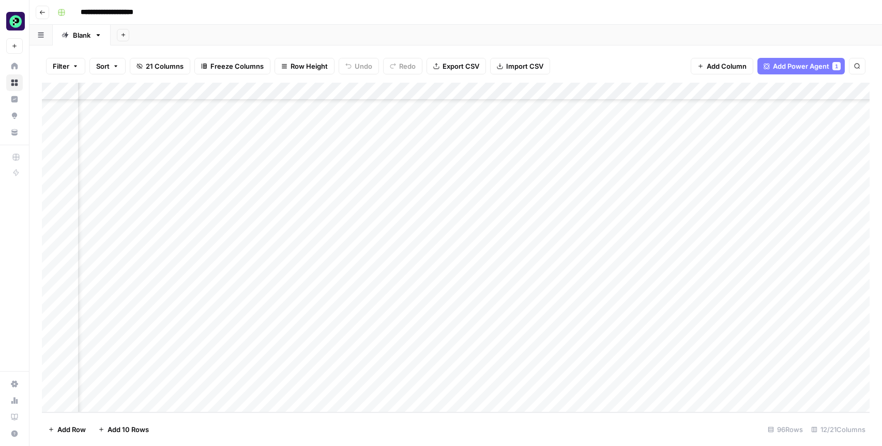
click at [38, 34] on icon "button" at bounding box center [41, 35] width 6 height 6
drag, startPoint x: 722, startPoint y: 43, endPoint x: 580, endPoint y: 69, distance: 144.5
click at [722, 43] on div "Add Sheet" at bounding box center [496, 35] width 771 height 21
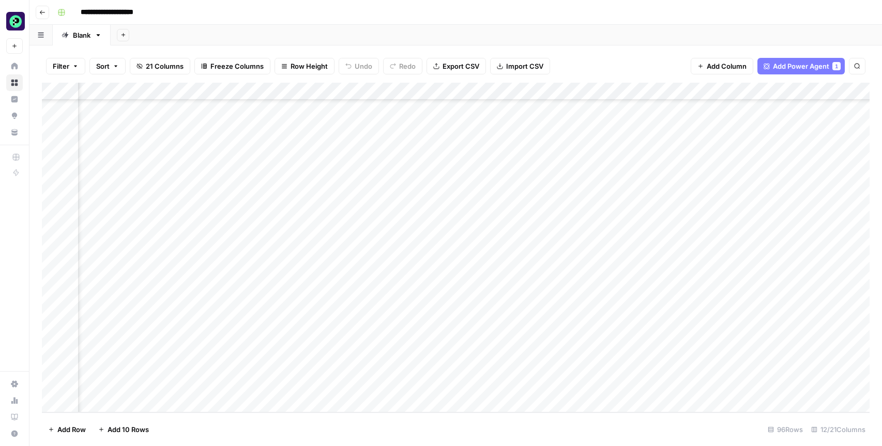
scroll to position [1391, 155]
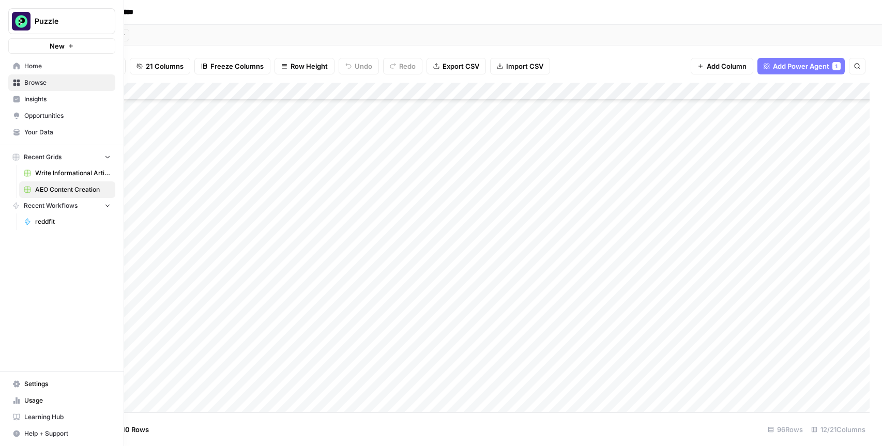
click at [55, 125] on link "Your Data" at bounding box center [61, 132] width 107 height 17
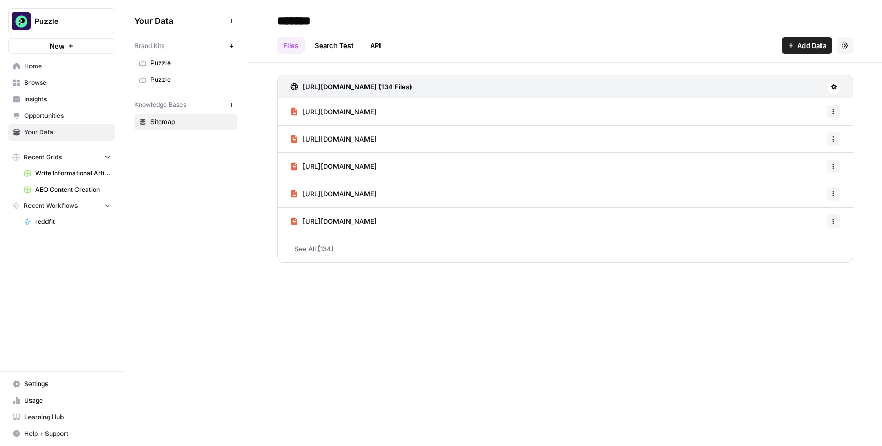
click at [54, 116] on span "Opportunities" at bounding box center [67, 115] width 86 height 9
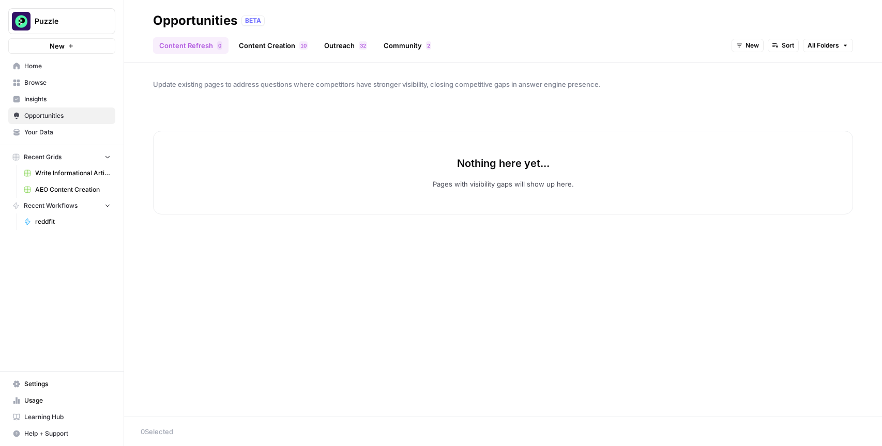
click at [49, 104] on link "Insights" at bounding box center [61, 99] width 107 height 17
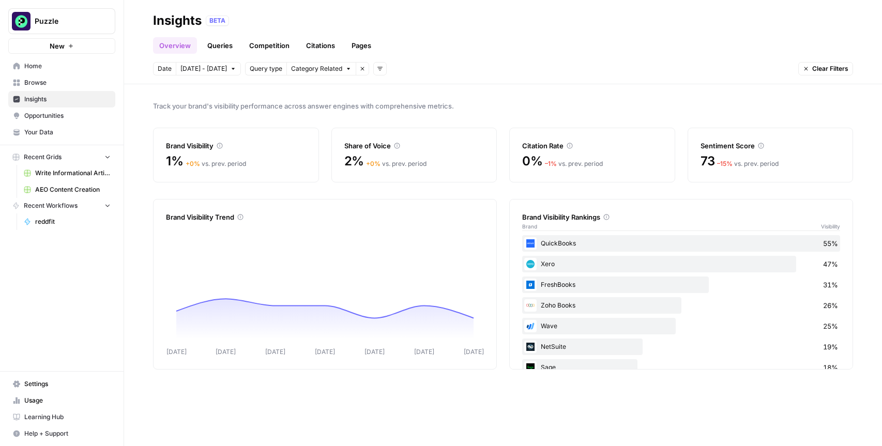
click at [40, 82] on span "Browse" at bounding box center [67, 82] width 86 height 9
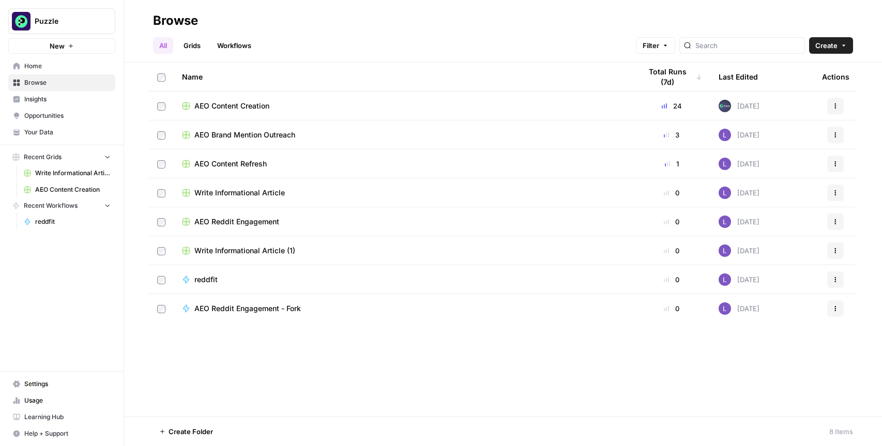
click at [40, 65] on span "Home" at bounding box center [67, 65] width 86 height 9
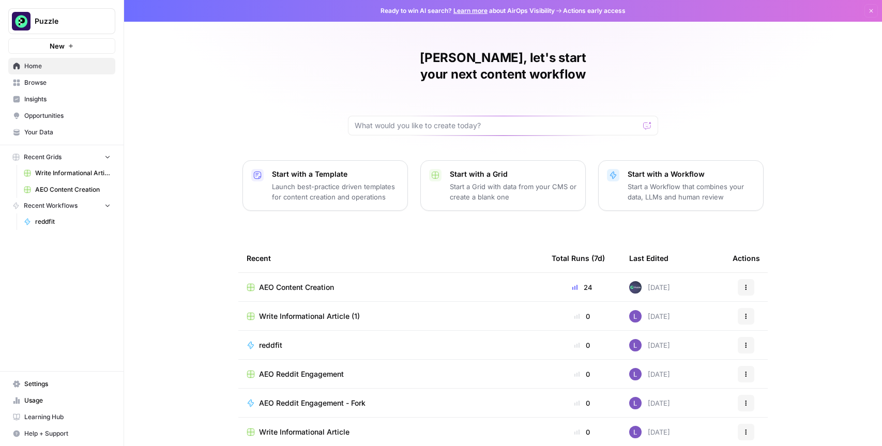
scroll to position [29, 0]
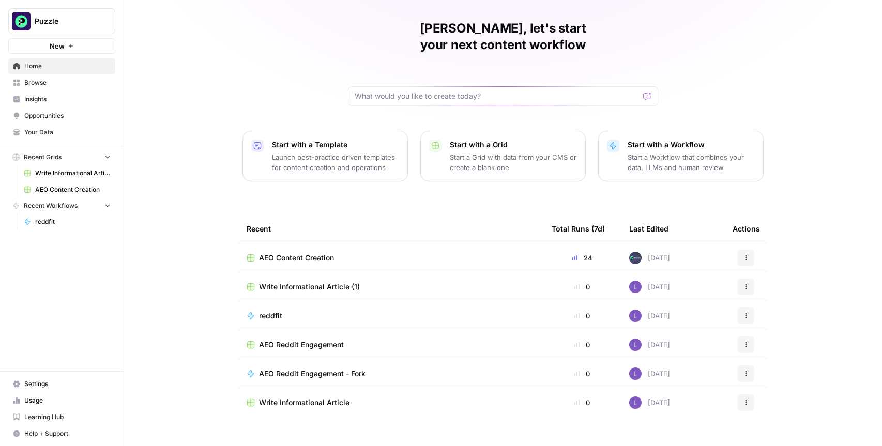
click at [61, 126] on link "Your Data" at bounding box center [61, 132] width 107 height 17
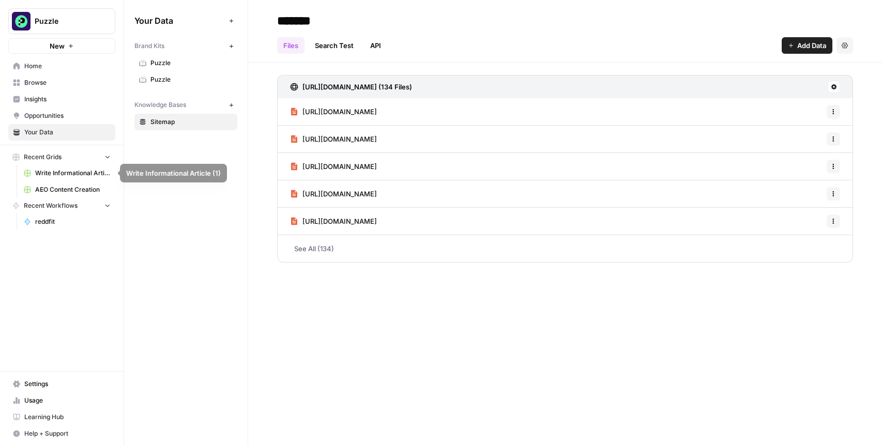
click at [56, 190] on span "AEO Content Creation" at bounding box center [72, 189] width 75 height 9
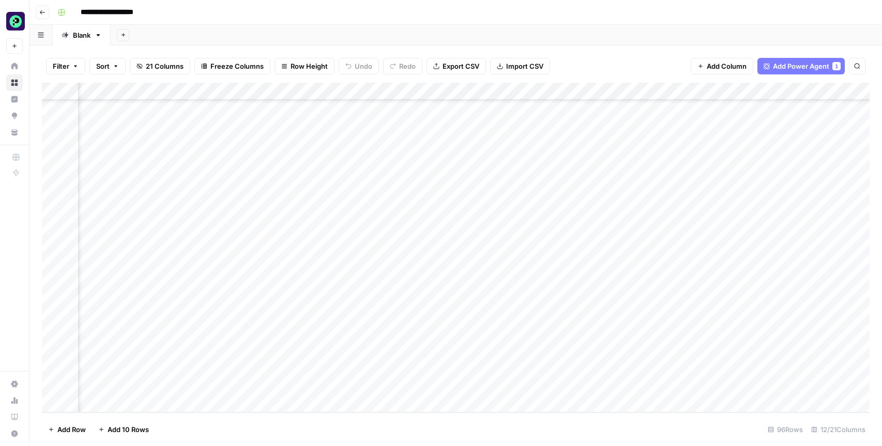
scroll to position [1391, 189]
click at [530, 387] on div "Add Column" at bounding box center [455, 248] width 827 height 330
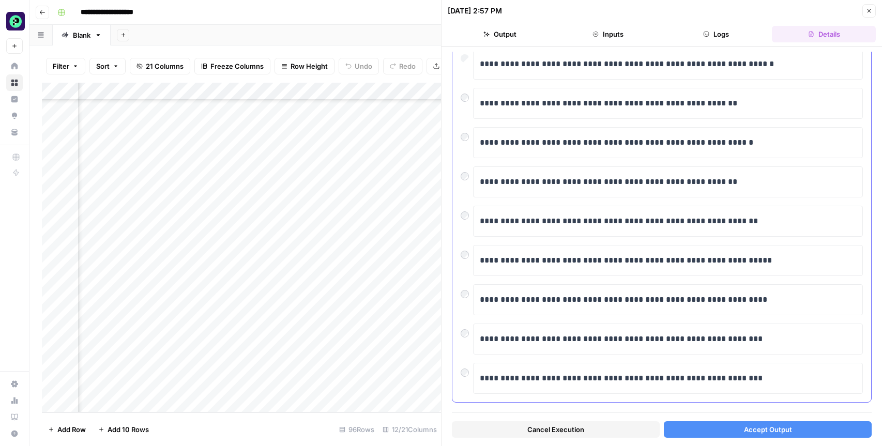
scroll to position [132, 0]
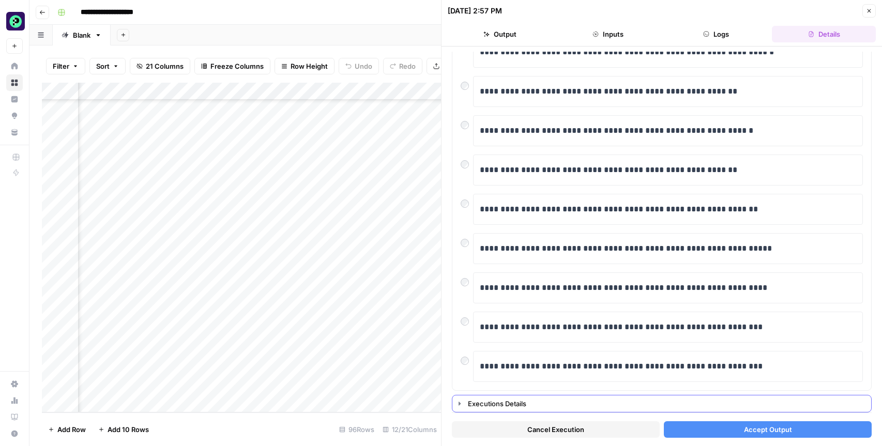
click at [465, 401] on button "Executions Details" at bounding box center [661, 403] width 419 height 17
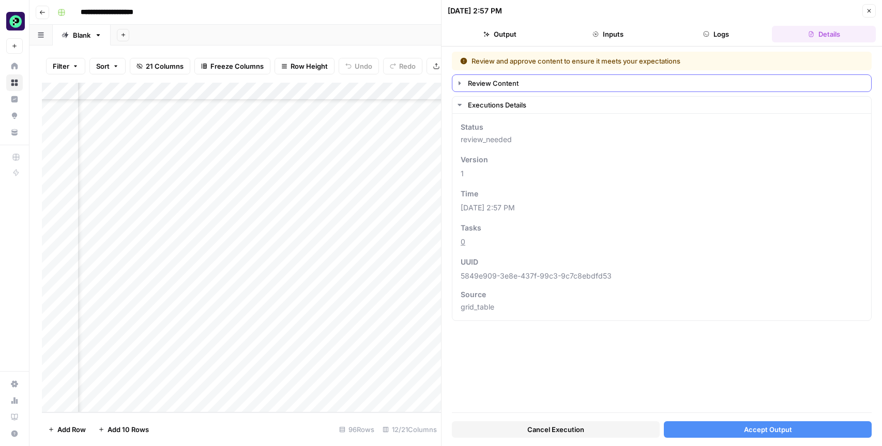
scroll to position [1, 0]
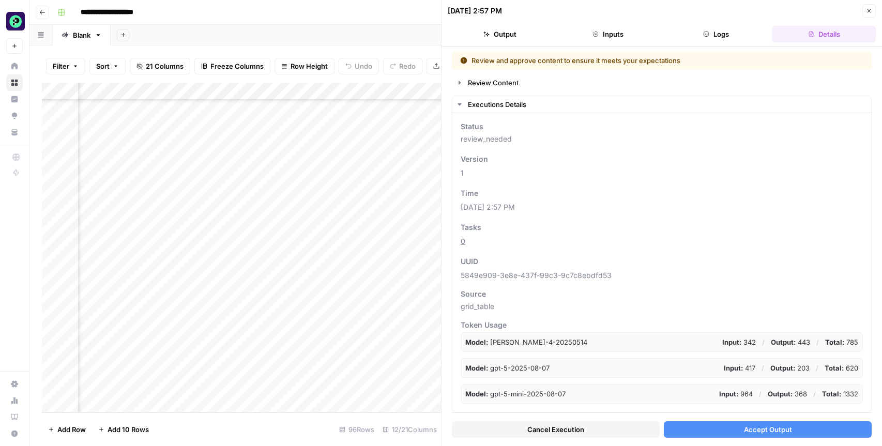
click at [780, 432] on span "Accept Output" at bounding box center [768, 429] width 48 height 10
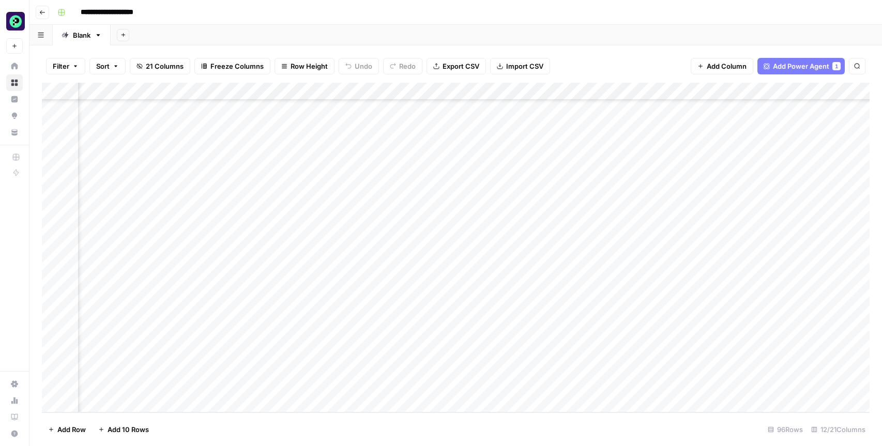
scroll to position [1391, 723]
click at [851, 91] on span "Add Column" at bounding box center [845, 91] width 36 height 9
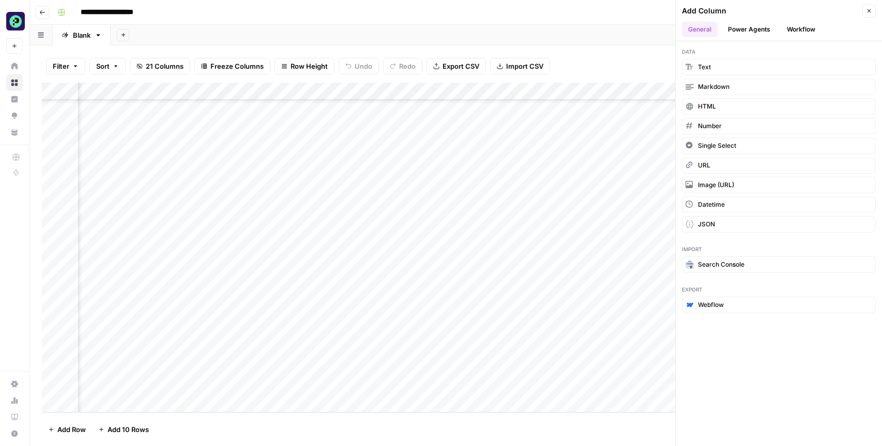
click at [760, 30] on button "Power Agents" at bounding box center [748, 30] width 55 height 16
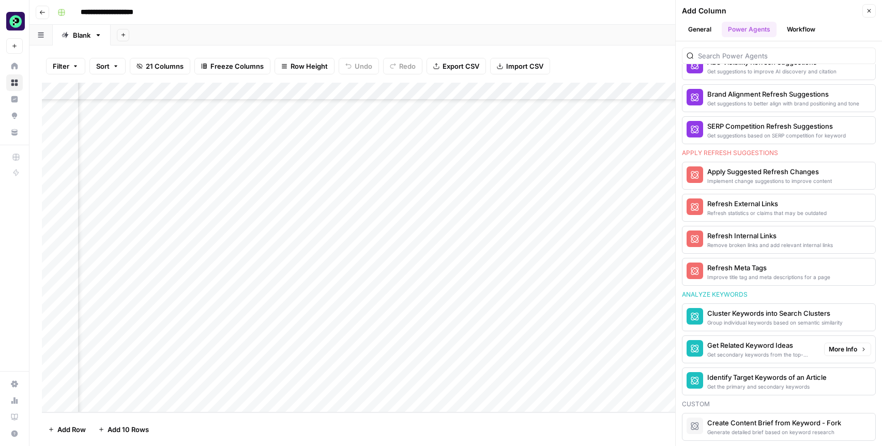
scroll to position [688, 0]
click at [805, 26] on button "Workflow" at bounding box center [800, 30] width 41 height 16
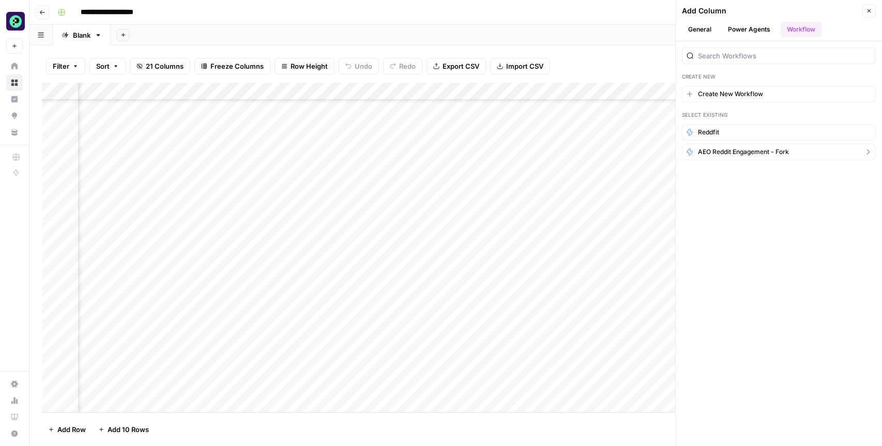
click at [795, 153] on button "AEO Reddit Engagement - Fork" at bounding box center [779, 152] width 194 height 17
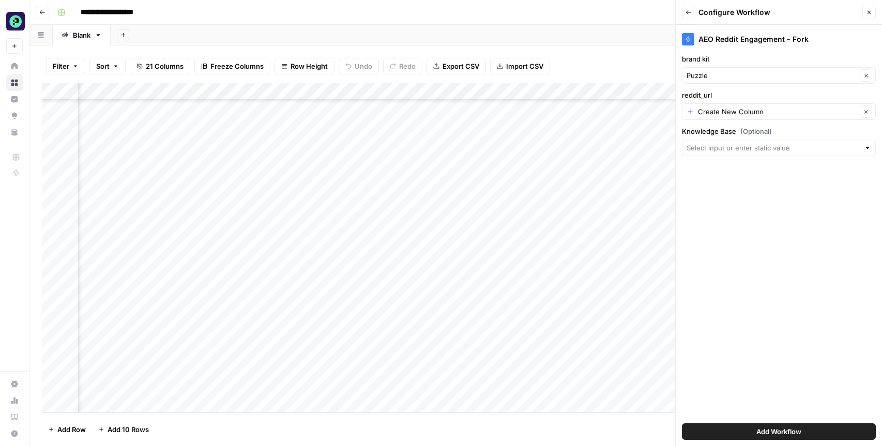
click at [686, 7] on button "Back" at bounding box center [688, 12] width 13 height 13
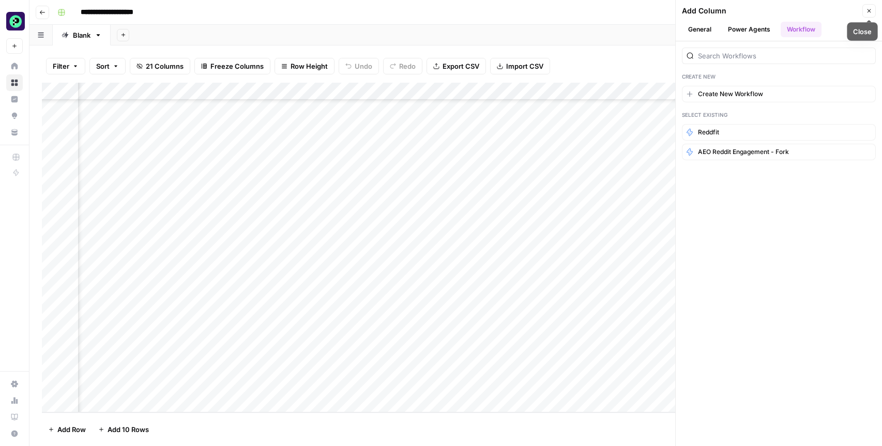
click at [874, 8] on button "Close" at bounding box center [868, 10] width 13 height 13
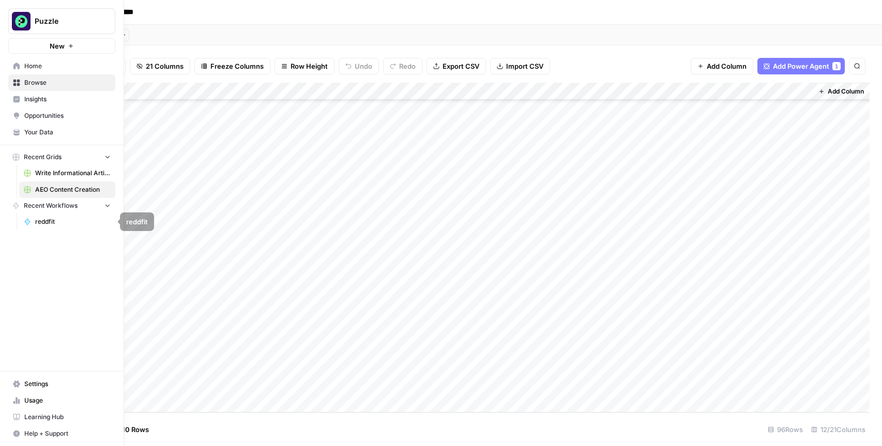
click at [48, 204] on span "Recent Workflows" at bounding box center [51, 205] width 54 height 9
drag, startPoint x: 48, startPoint y: 207, endPoint x: 51, endPoint y: 215, distance: 8.7
click at [48, 208] on span "Recent Workflows" at bounding box center [51, 205] width 54 height 9
click at [61, 226] on link "reddfit" at bounding box center [67, 221] width 96 height 17
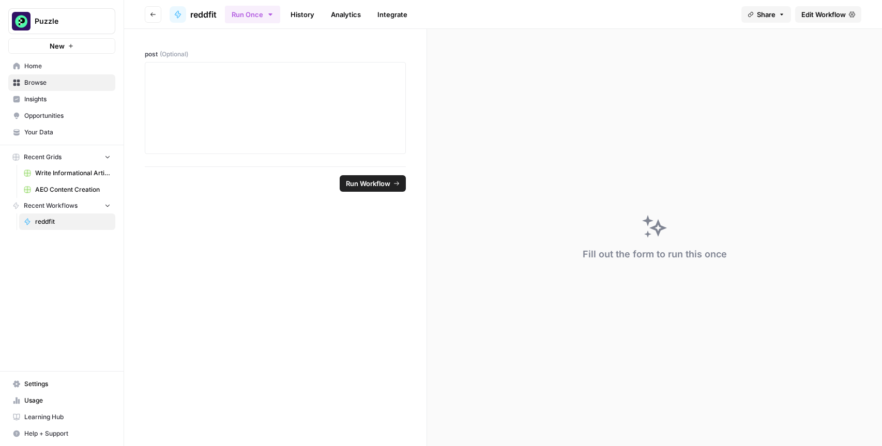
click at [306, 11] on link "History" at bounding box center [302, 14] width 36 height 17
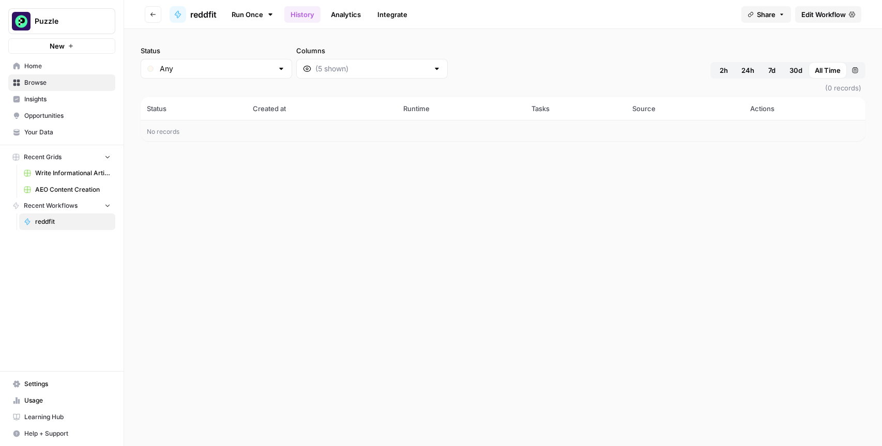
click at [814, 15] on span "Edit Workflow" at bounding box center [823, 14] width 44 height 10
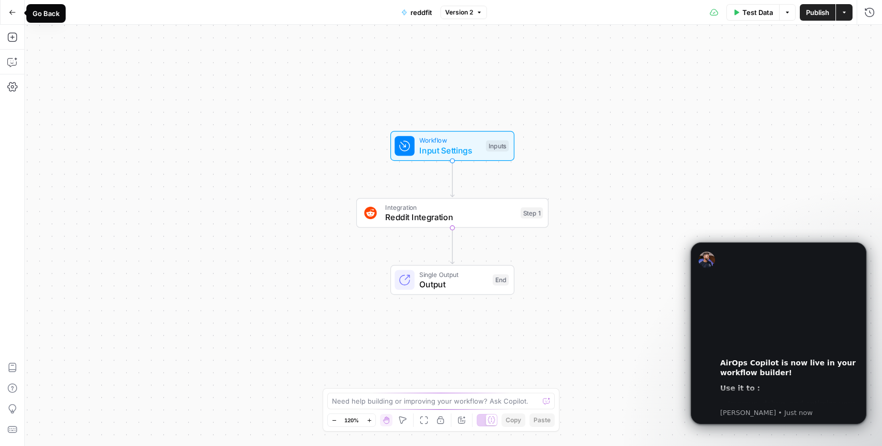
click at [15, 15] on icon "button" at bounding box center [12, 12] width 7 height 7
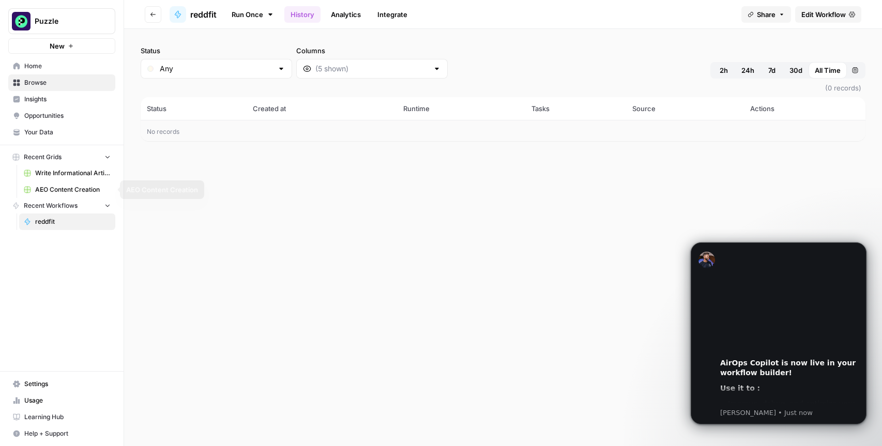
click at [60, 206] on span "Recent Workflows" at bounding box center [51, 205] width 54 height 9
click at [50, 44] on span "New" at bounding box center [57, 46] width 15 height 10
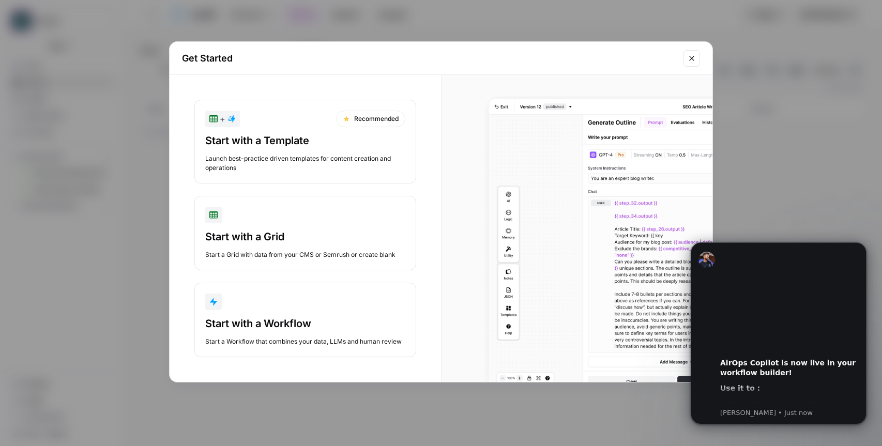
click at [314, 304] on div "button" at bounding box center [305, 302] width 200 height 17
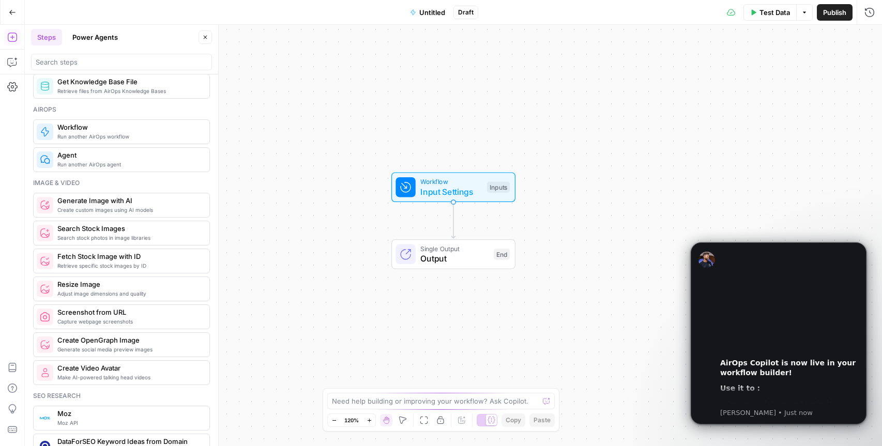
scroll to position [602, 0]
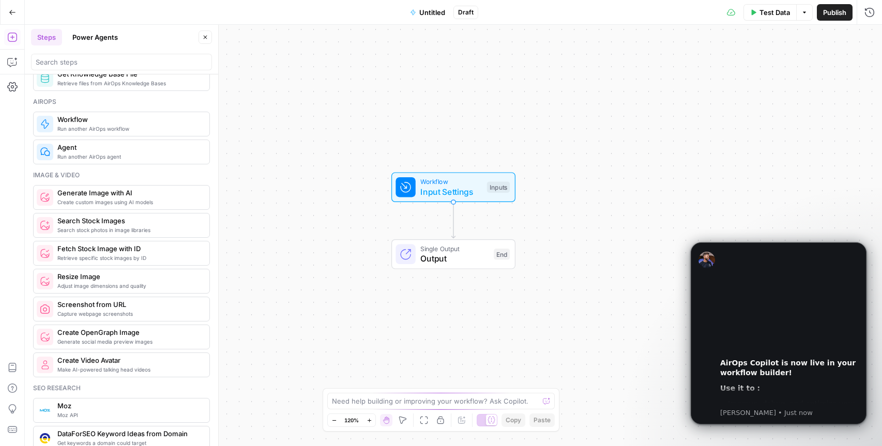
click at [127, 155] on span "Run another AirOps agent" at bounding box center [129, 156] width 144 height 8
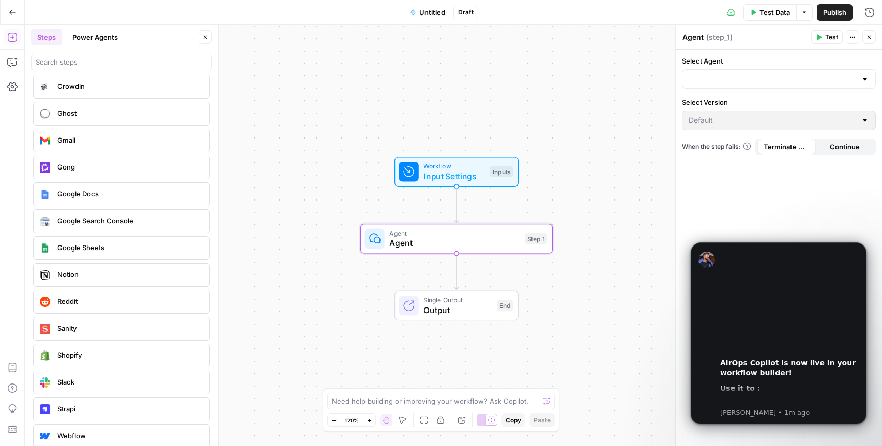
scroll to position [2152, 0]
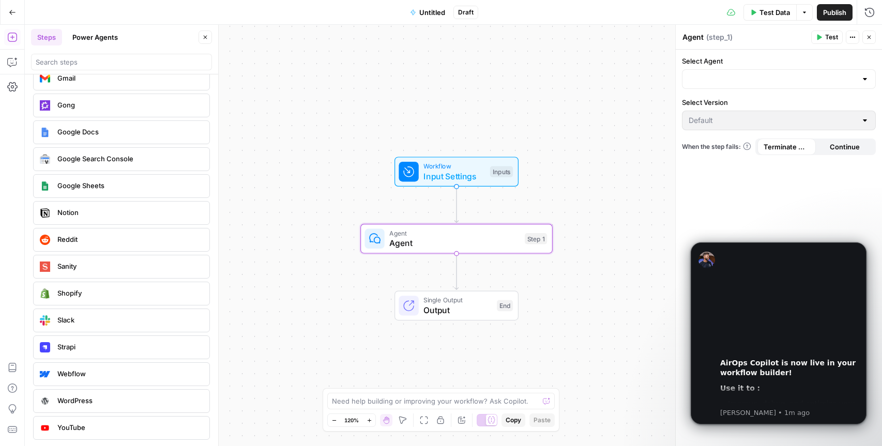
click at [7, 4] on button "Go Back" at bounding box center [12, 12] width 19 height 19
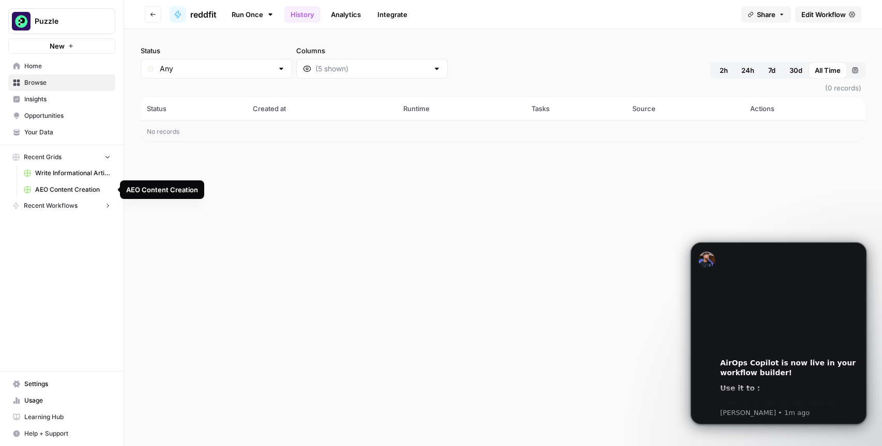
click at [61, 187] on span "AEO Content Creation" at bounding box center [72, 189] width 75 height 9
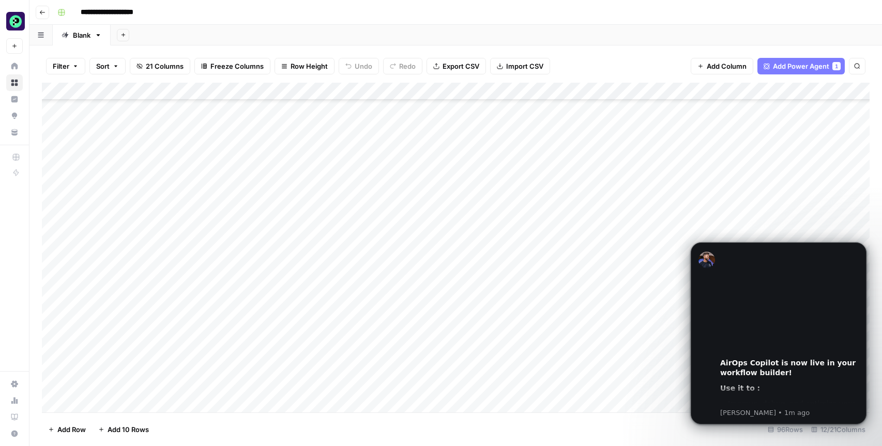
scroll to position [1391, 0]
click at [859, 243] on button "Dismiss notification" at bounding box center [862, 245] width 13 height 13
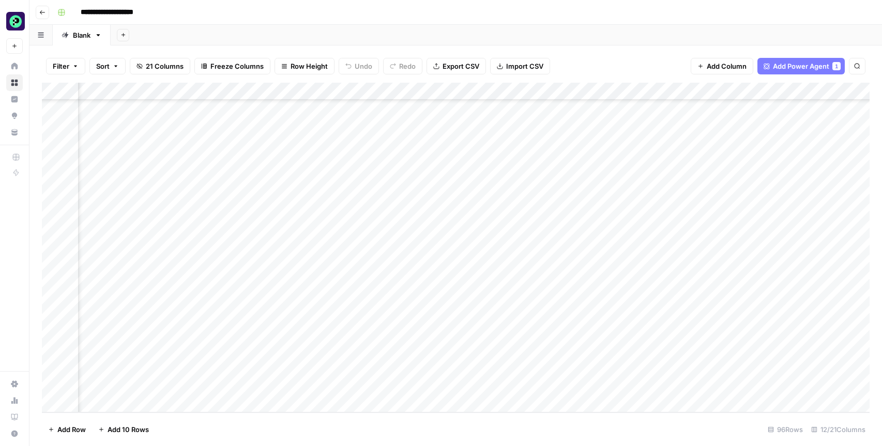
scroll to position [1391, 348]
click at [541, 387] on div "Add Column" at bounding box center [455, 248] width 827 height 330
click at [466, 386] on div "Add Column" at bounding box center [455, 248] width 827 height 330
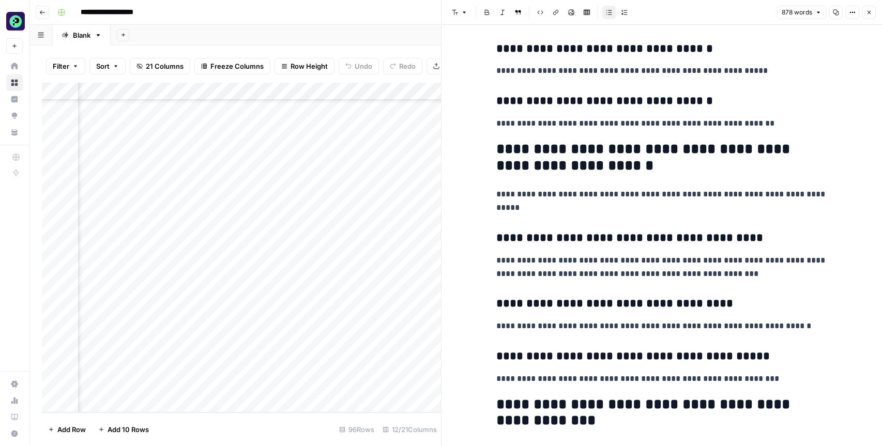
scroll to position [2162, 0]
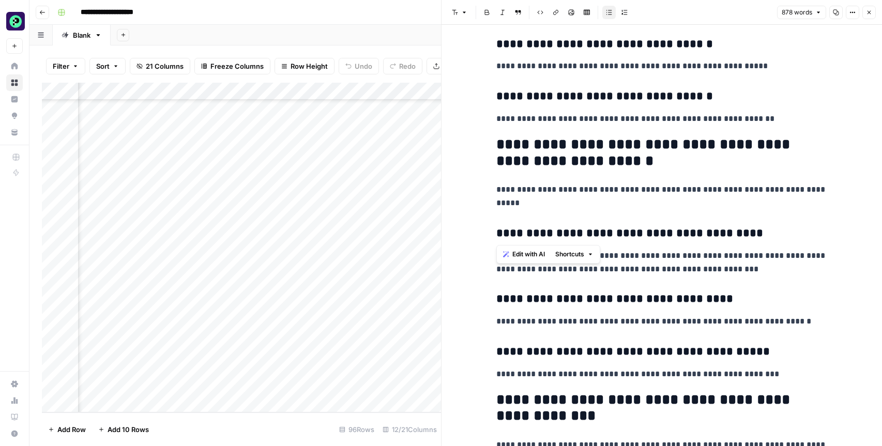
drag, startPoint x: 567, startPoint y: 238, endPoint x: 736, endPoint y: 241, distance: 169.0
click at [736, 241] on h3 "**********" at bounding box center [661, 233] width 331 height 14
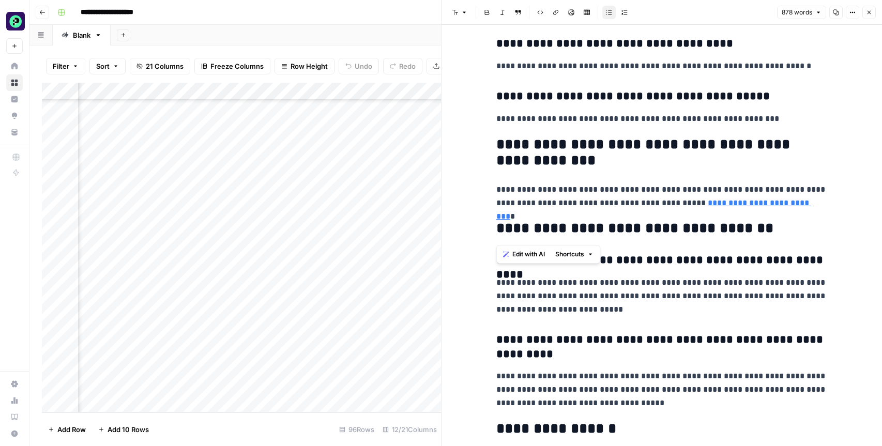
scroll to position [2523, 0]
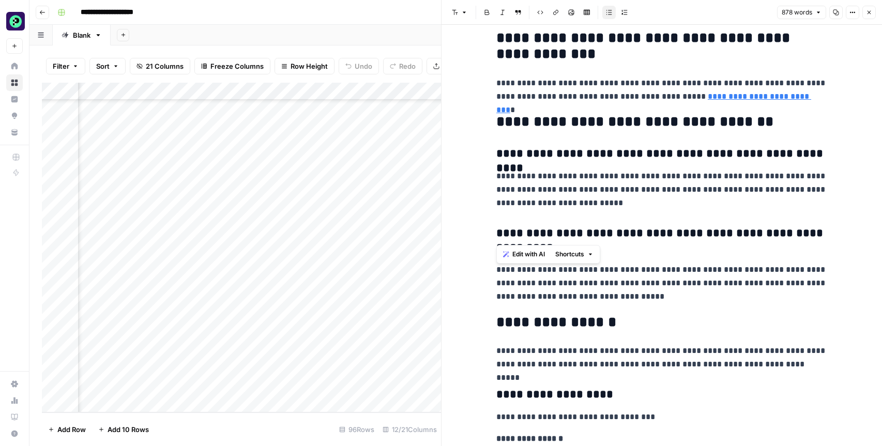
click at [867, 15] on icon "button" at bounding box center [869, 12] width 6 height 6
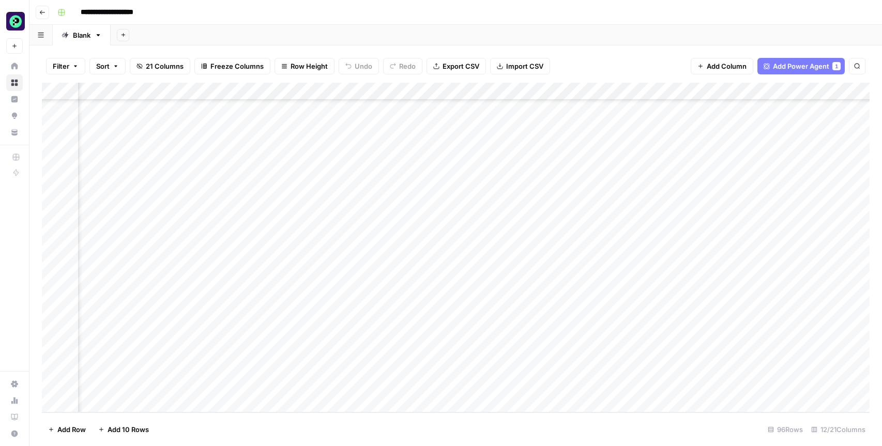
scroll to position [1391, 484]
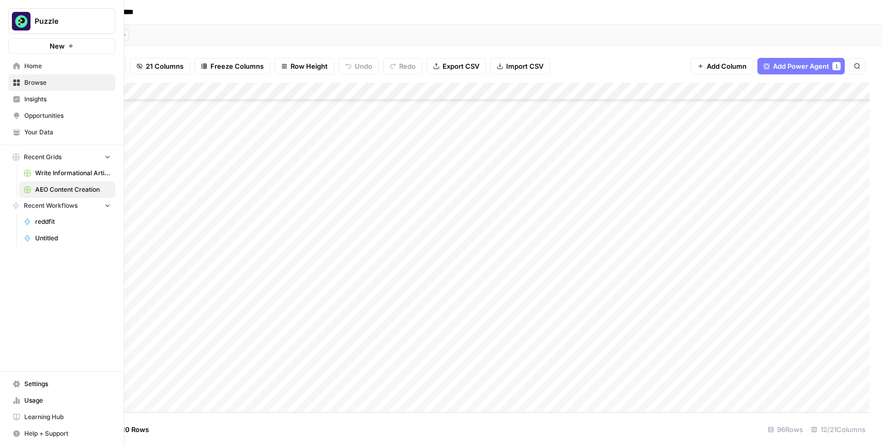
click at [19, 133] on icon at bounding box center [16, 134] width 6 height 3
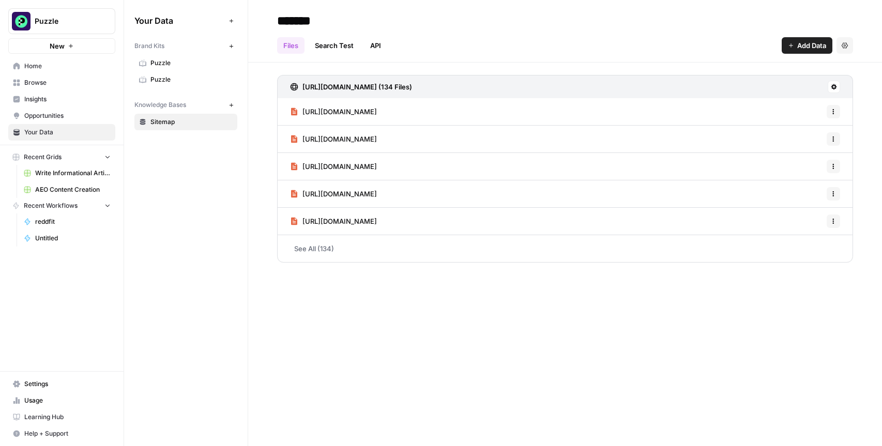
click at [336, 45] on link "Search Test" at bounding box center [334, 45] width 51 height 17
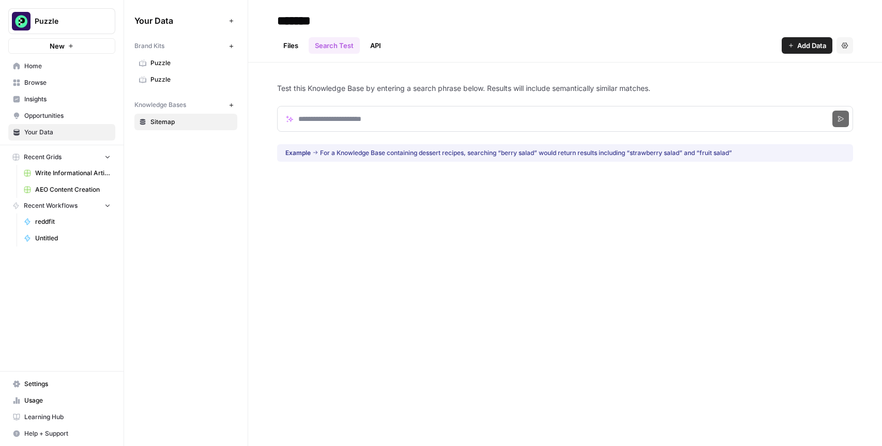
click at [150, 60] on span "Puzzle" at bounding box center [191, 62] width 82 height 9
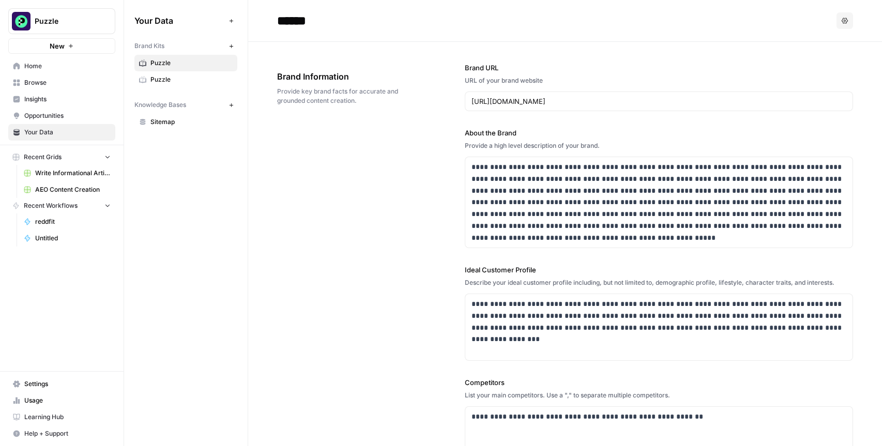
click at [181, 119] on span "Sitemap" at bounding box center [191, 121] width 82 height 9
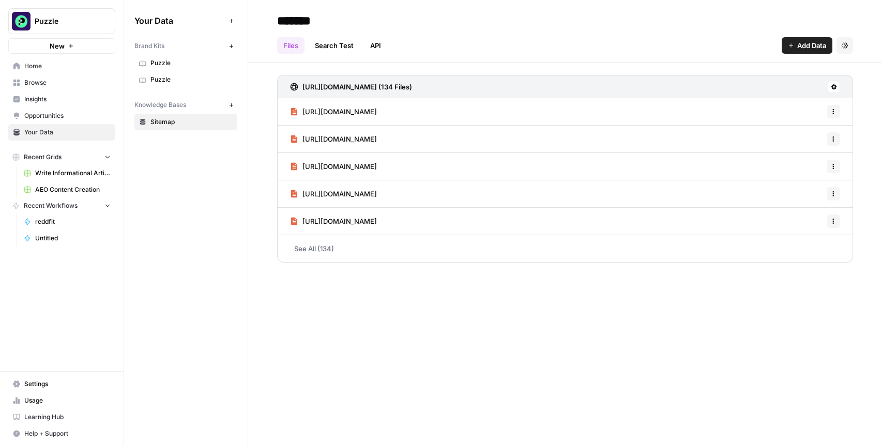
click at [333, 55] on header "******* Files Search Test API Add Data Settings" at bounding box center [565, 31] width 634 height 63
click at [357, 46] on link "Search Test" at bounding box center [334, 45] width 51 height 17
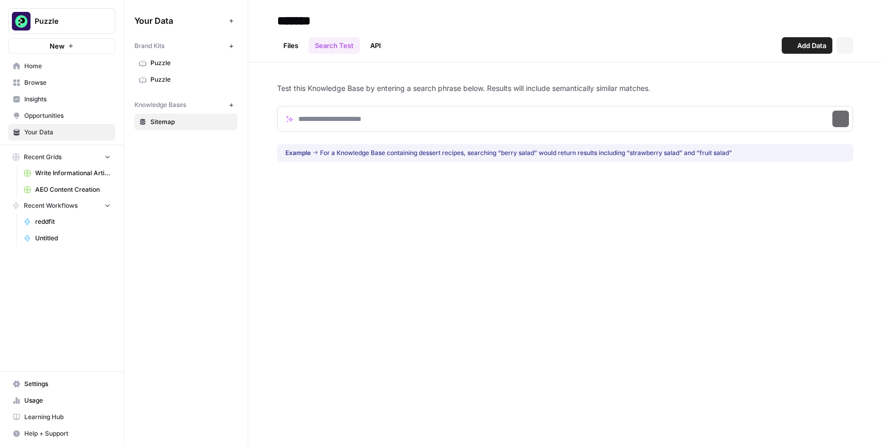
drag, startPoint x: 357, startPoint y: 46, endPoint x: 195, endPoint y: 32, distance: 162.4
click at [377, 45] on link "API" at bounding box center [375, 45] width 23 height 17
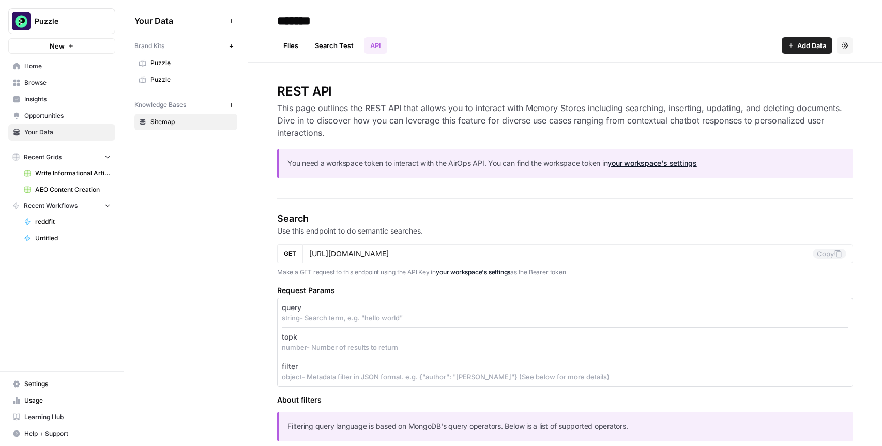
click at [303, 50] on link "Files" at bounding box center [290, 45] width 27 height 17
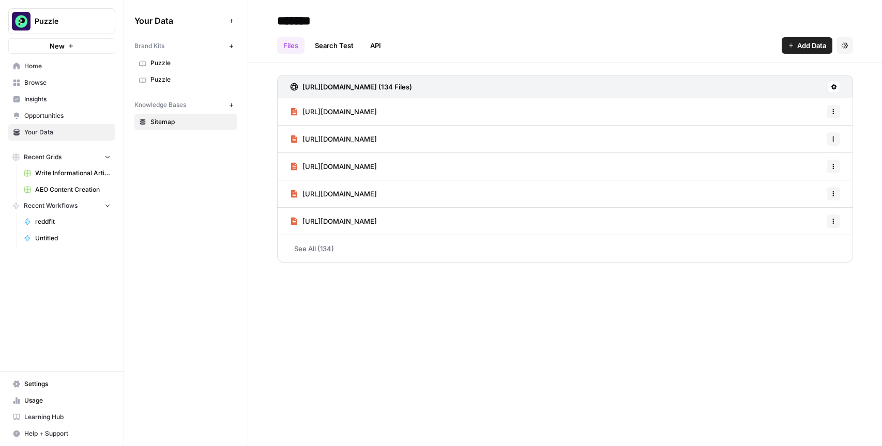
click at [53, 179] on link "Write Informational Article (1)" at bounding box center [67, 173] width 96 height 17
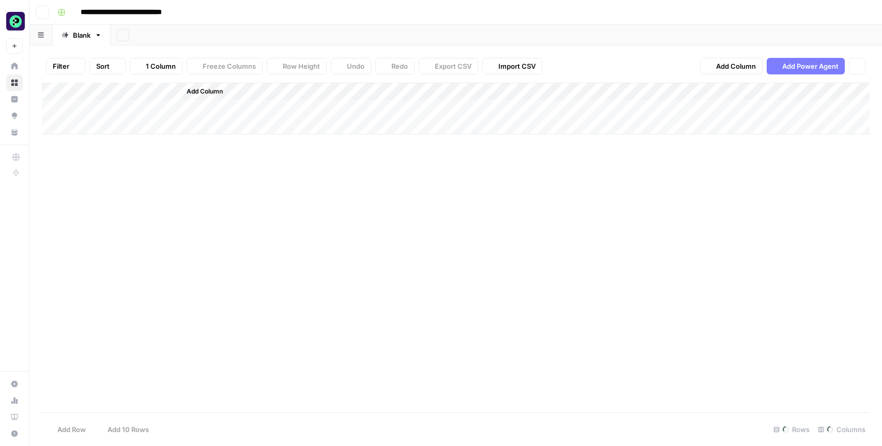
click at [52, 193] on div "Add Column" at bounding box center [455, 248] width 827 height 330
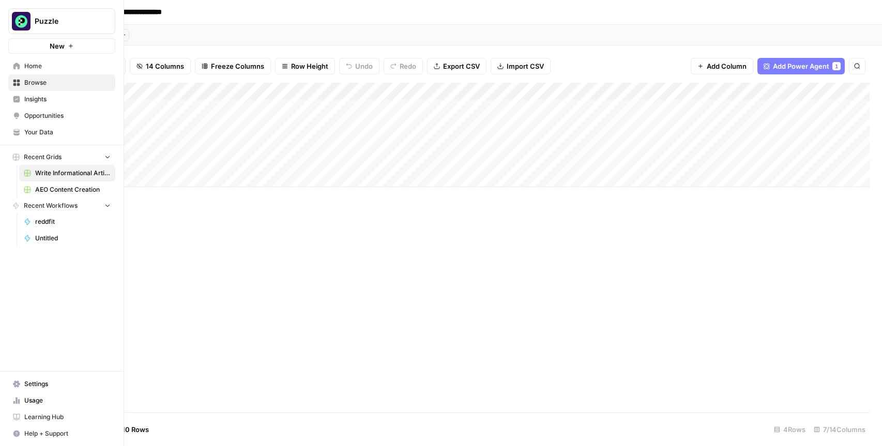
click at [49, 190] on span "AEO Content Creation" at bounding box center [72, 189] width 75 height 9
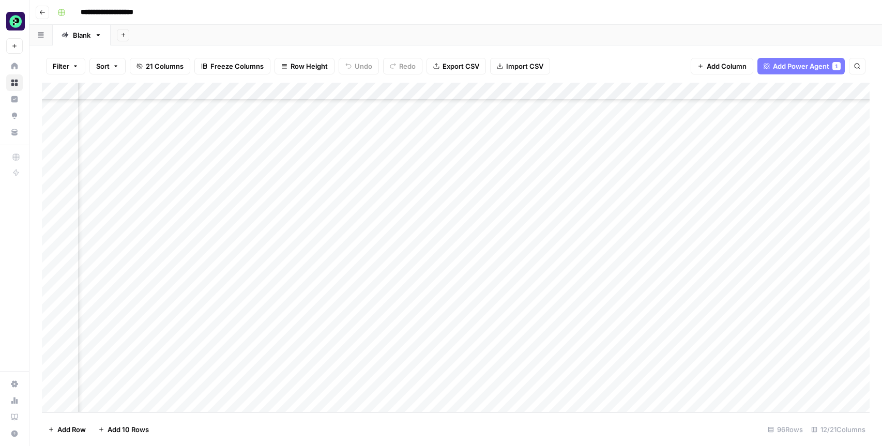
scroll to position [1391, 497]
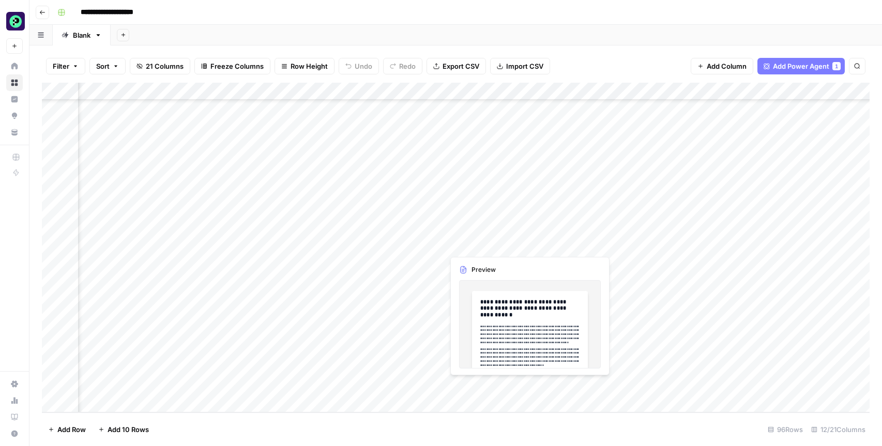
click at [526, 386] on div "Add Column" at bounding box center [455, 248] width 827 height 330
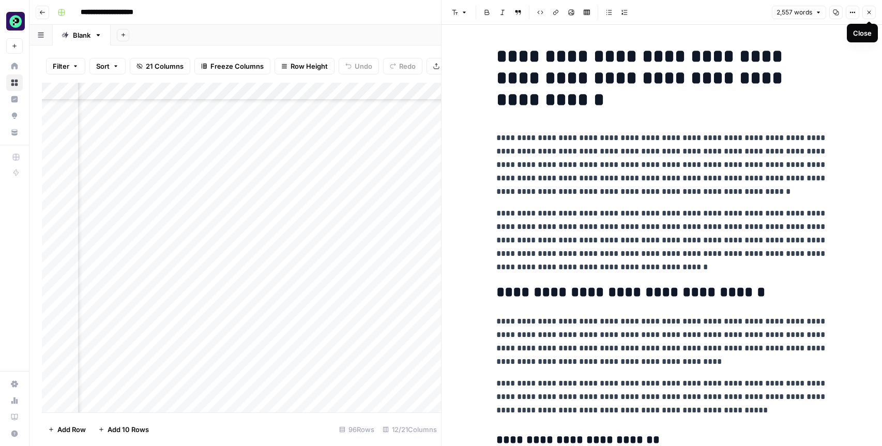
click at [867, 10] on icon "button" at bounding box center [869, 12] width 6 height 6
